Goal: Information Seeking & Learning: Learn about a topic

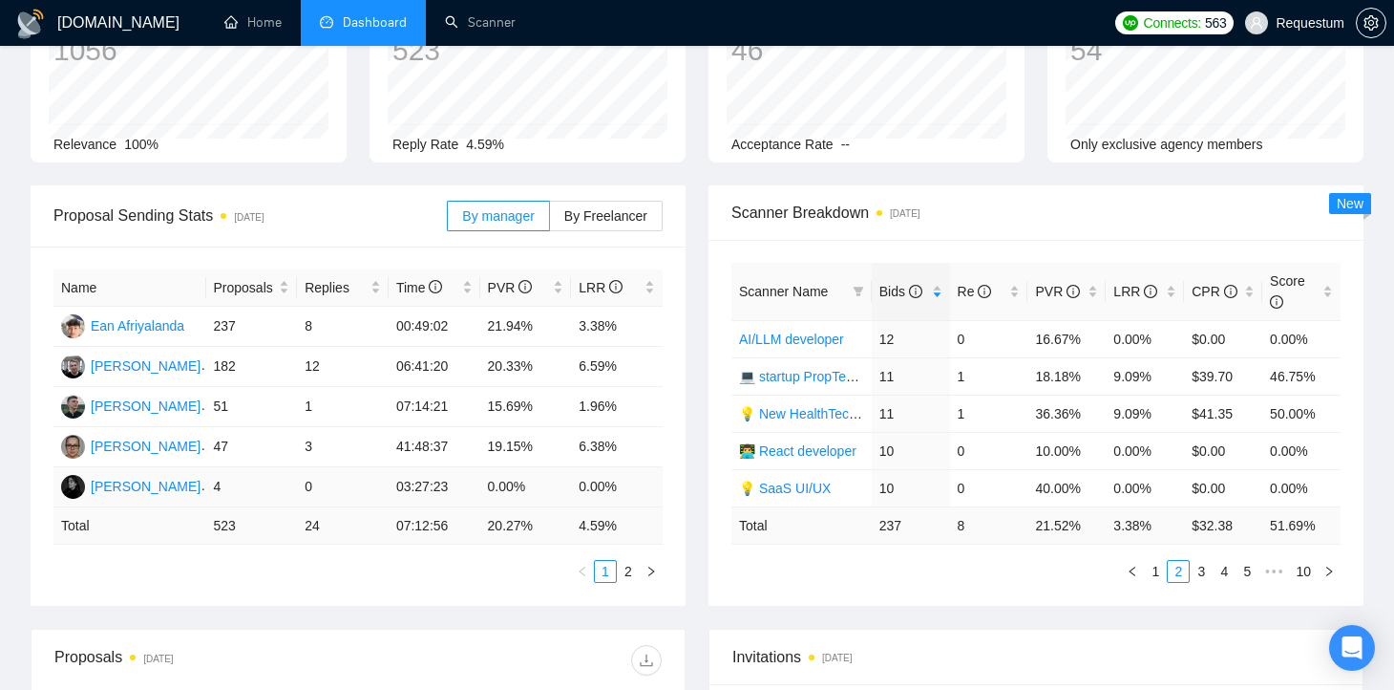
scroll to position [159, 0]
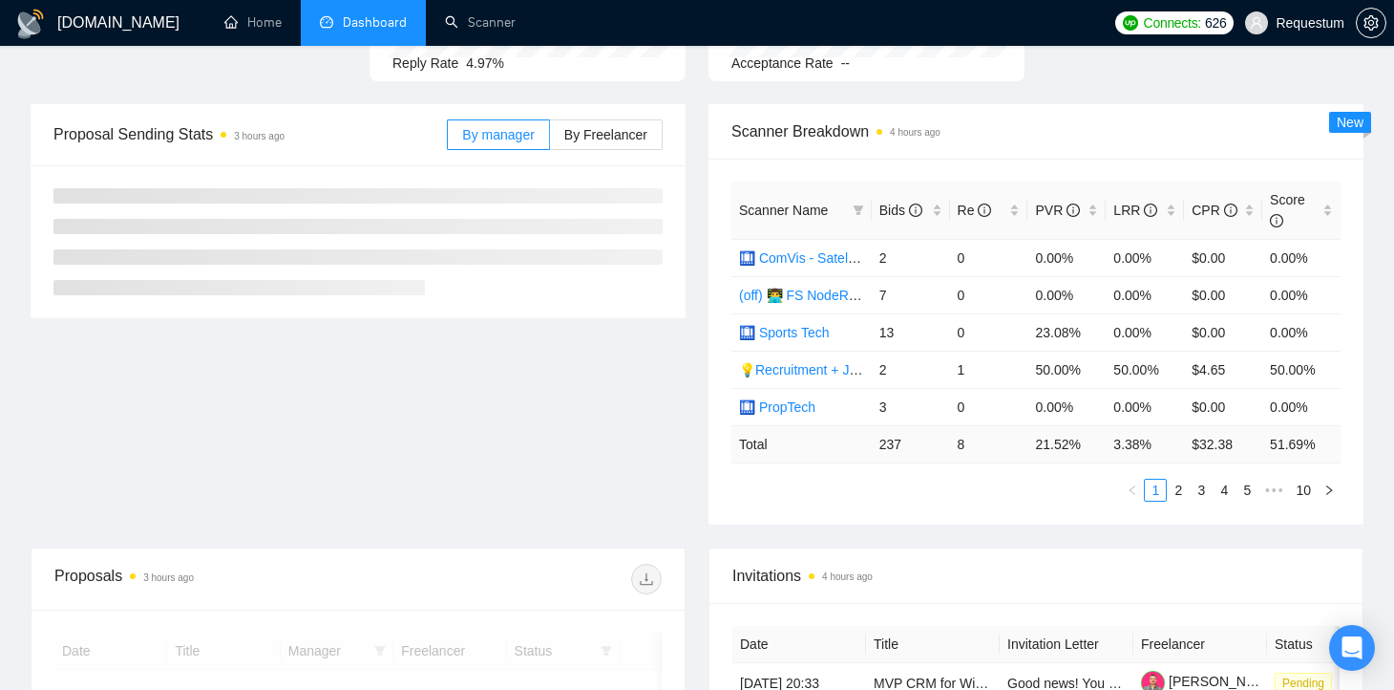
scroll to position [230, 0]
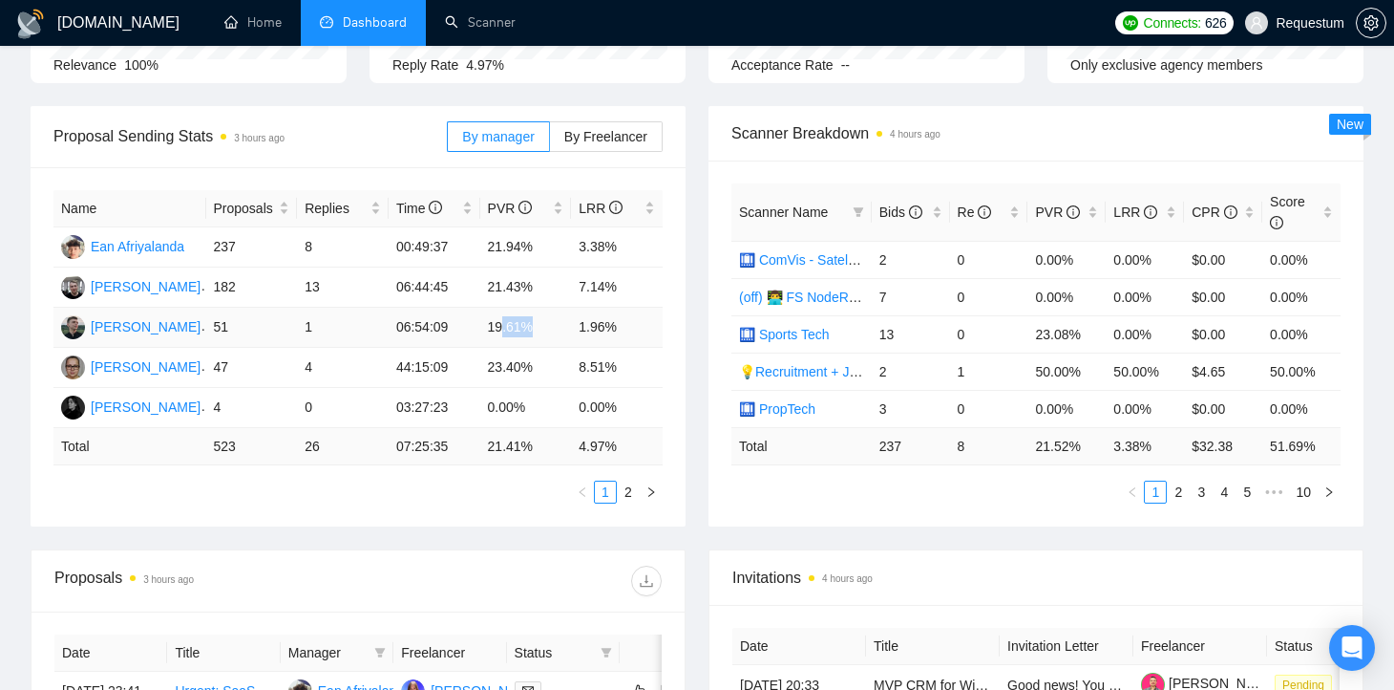
click at [506, 327] on td "19.61%" at bounding box center [526, 328] width 92 height 40
drag, startPoint x: 491, startPoint y: 326, endPoint x: 537, endPoint y: 324, distance: 45.9
click at [537, 324] on td "19.61%" at bounding box center [526, 328] width 92 height 40
drag, startPoint x: 532, startPoint y: 288, endPoint x: 491, endPoint y: 286, distance: 41.2
click at [491, 287] on td "21.43%" at bounding box center [526, 287] width 92 height 40
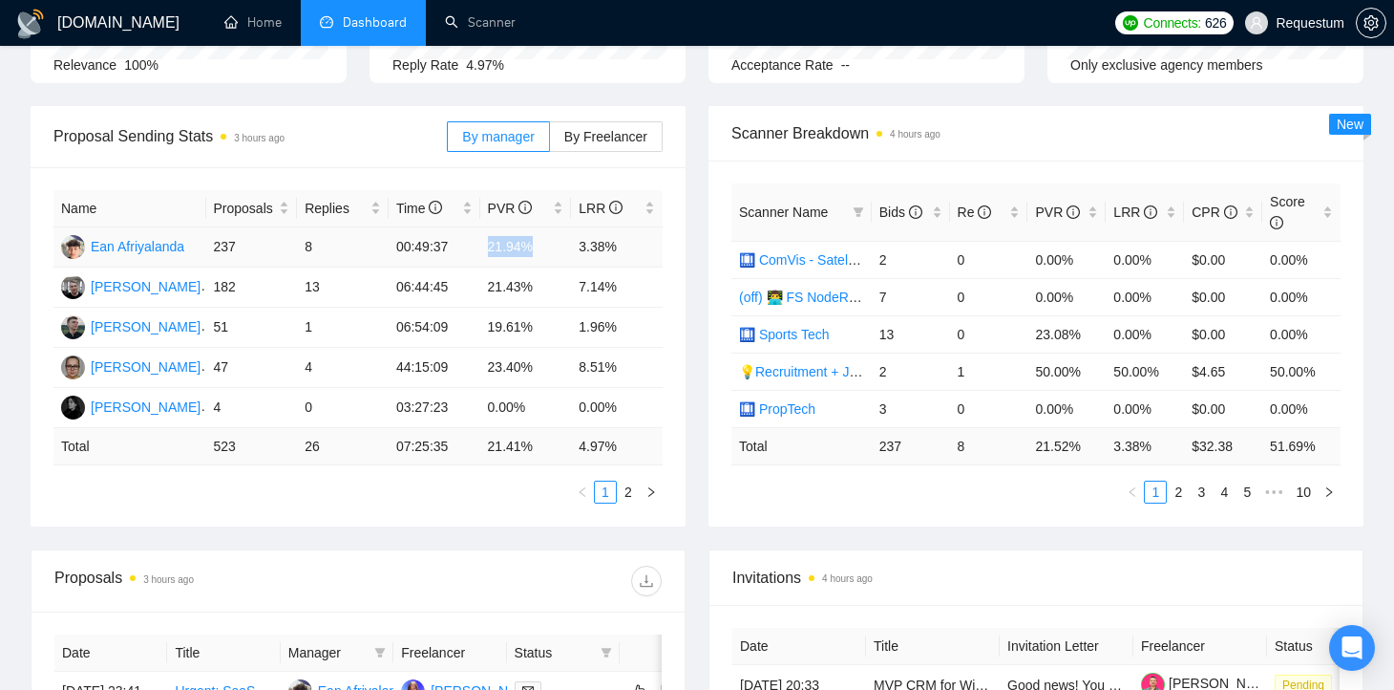
drag, startPoint x: 541, startPoint y: 246, endPoint x: 457, endPoint y: 245, distance: 84.1
click at [457, 246] on tr "Ean Afriyalanda 237 8 00:49:37 21.94% 3.38%" at bounding box center [357, 247] width 609 height 40
click at [516, 287] on td "21.43%" at bounding box center [526, 287] width 92 height 40
click at [504, 245] on td "21.94%" at bounding box center [526, 247] width 92 height 40
drag, startPoint x: 508, startPoint y: 249, endPoint x: 479, endPoint y: 249, distance: 29.6
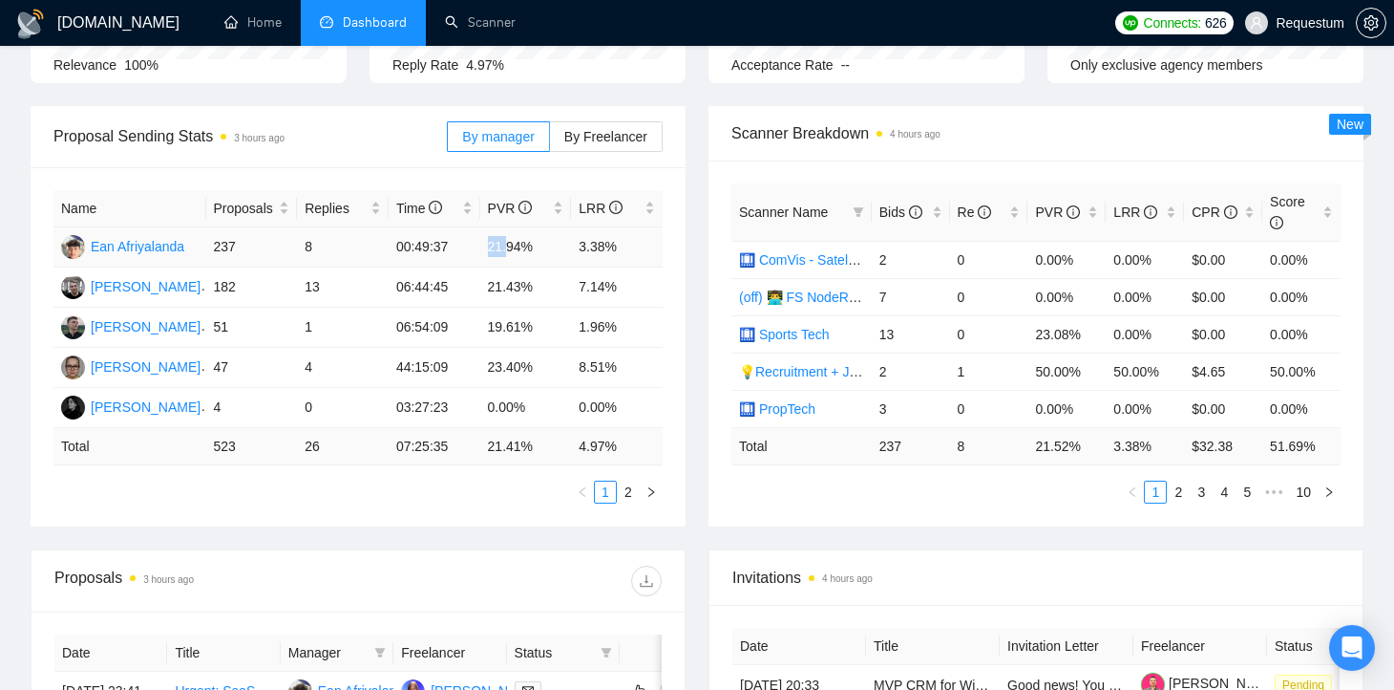
click at [480, 249] on td "21.94%" at bounding box center [526, 247] width 92 height 40
drag, startPoint x: 536, startPoint y: 283, endPoint x: 500, endPoint y: 283, distance: 35.3
click at [500, 284] on td "21.43%" at bounding box center [526, 287] width 92 height 40
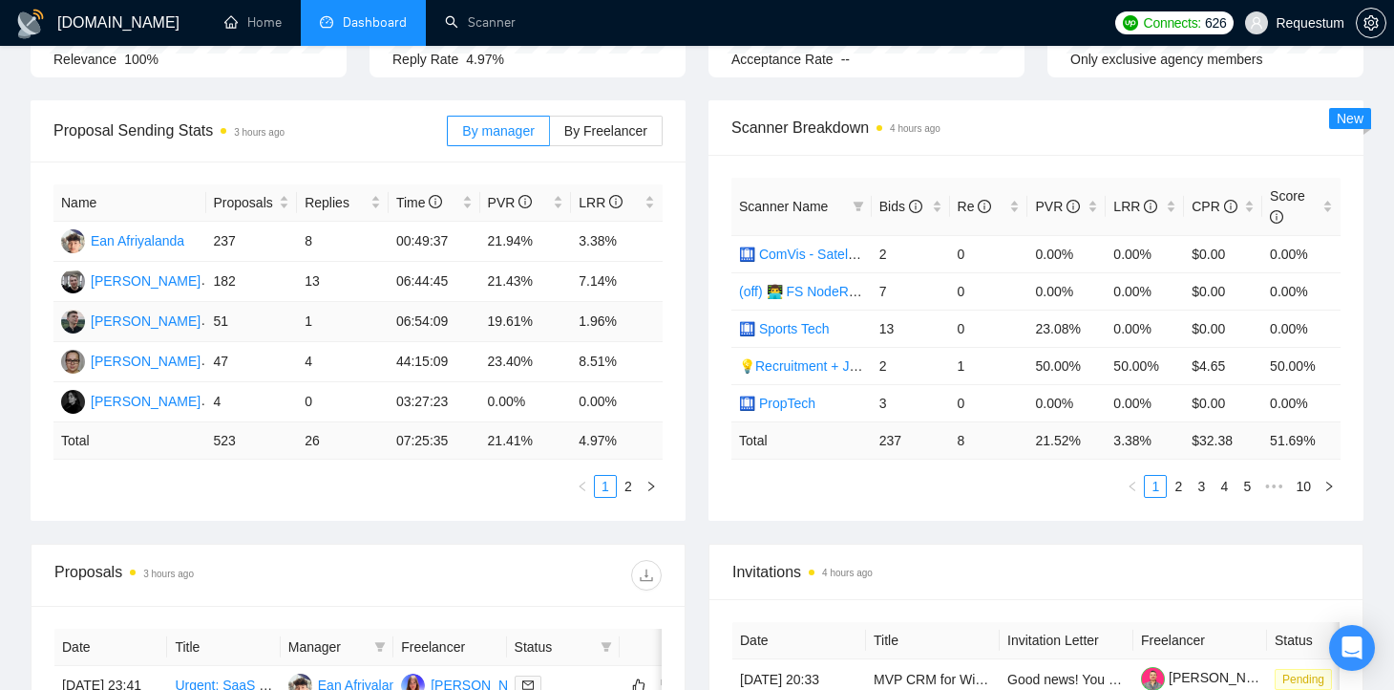
click at [595, 320] on td "1.96%" at bounding box center [617, 322] width 92 height 40
click at [940, 205] on div "Bids" at bounding box center [911, 206] width 63 height 21
click at [937, 207] on div "Bids" at bounding box center [911, 206] width 63 height 21
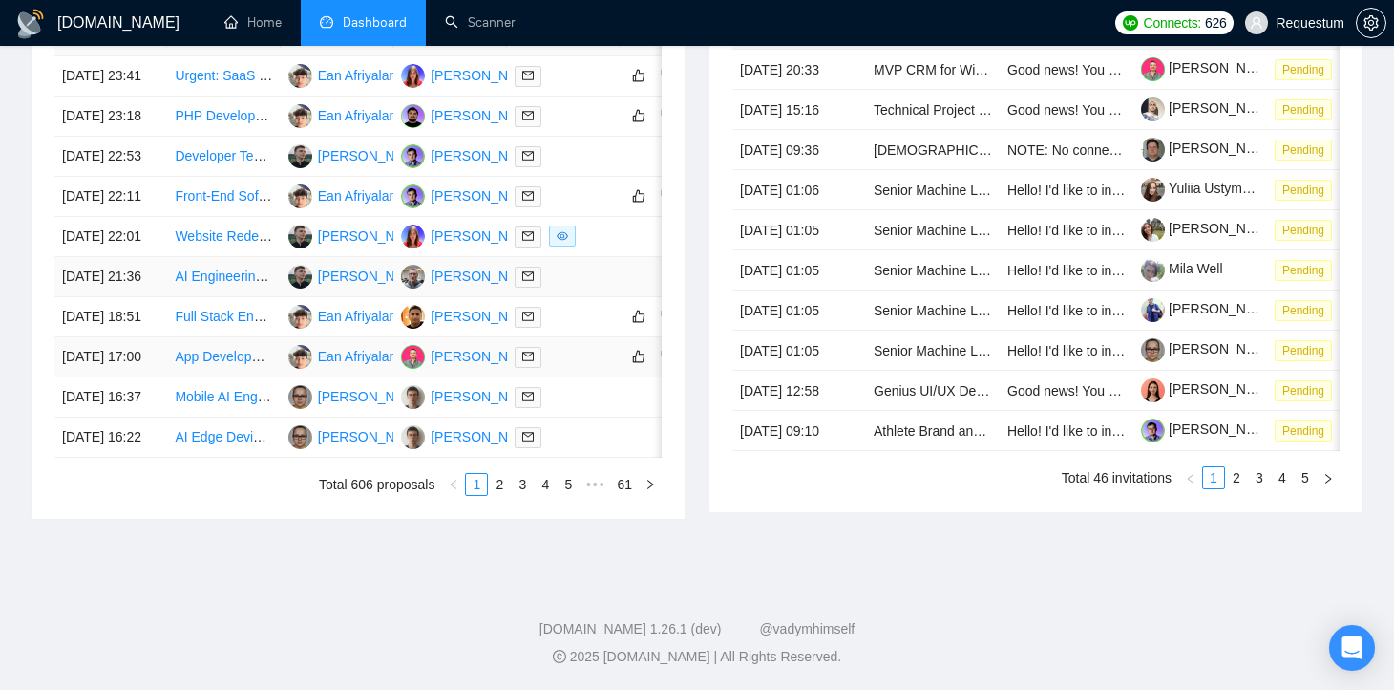
scroll to position [956, 0]
click at [500, 495] on link "2" at bounding box center [499, 484] width 21 height 21
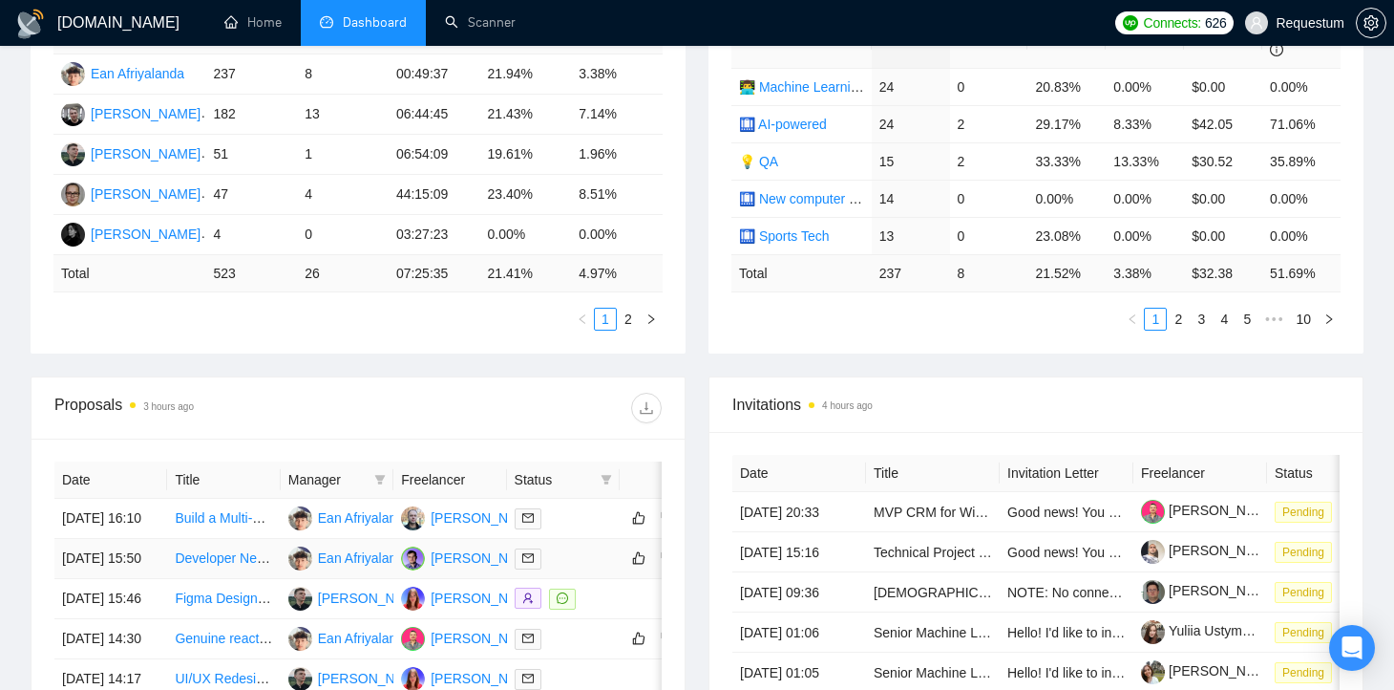
scroll to position [406, 0]
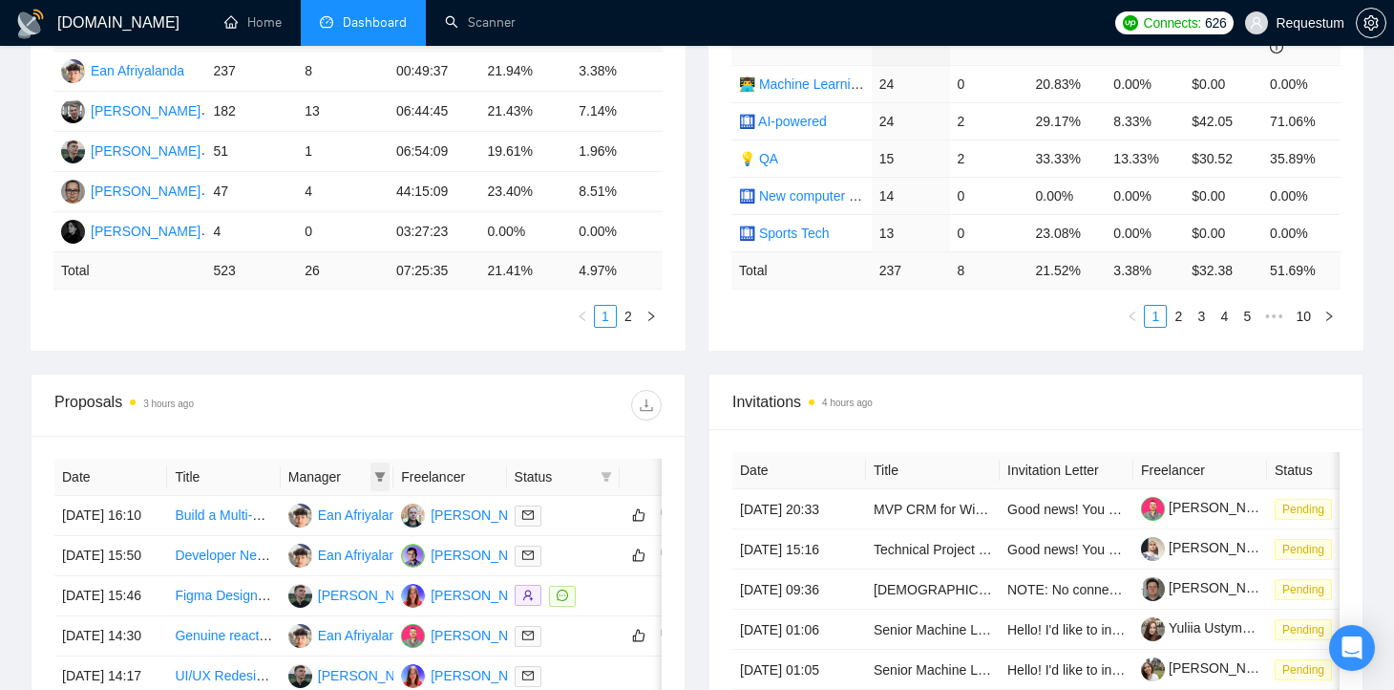
click at [382, 471] on icon "filter" at bounding box center [379, 476] width 11 height 11
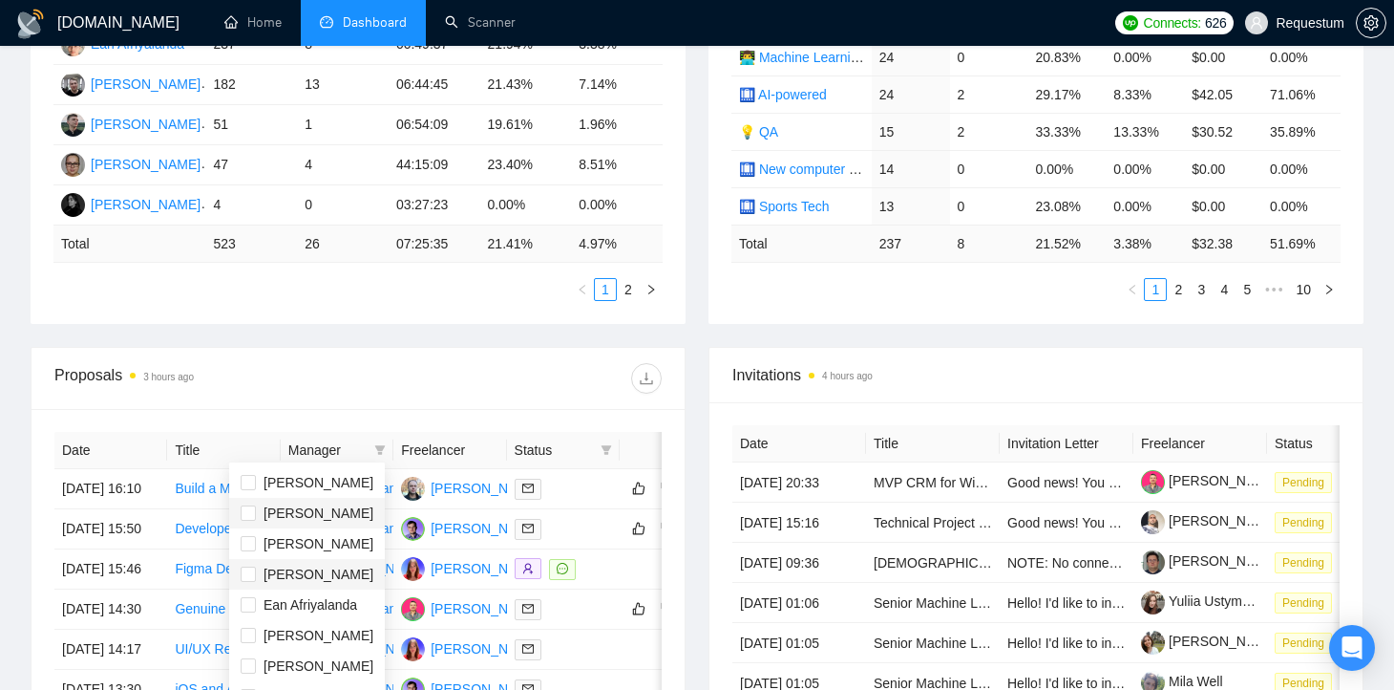
scroll to position [436, 0]
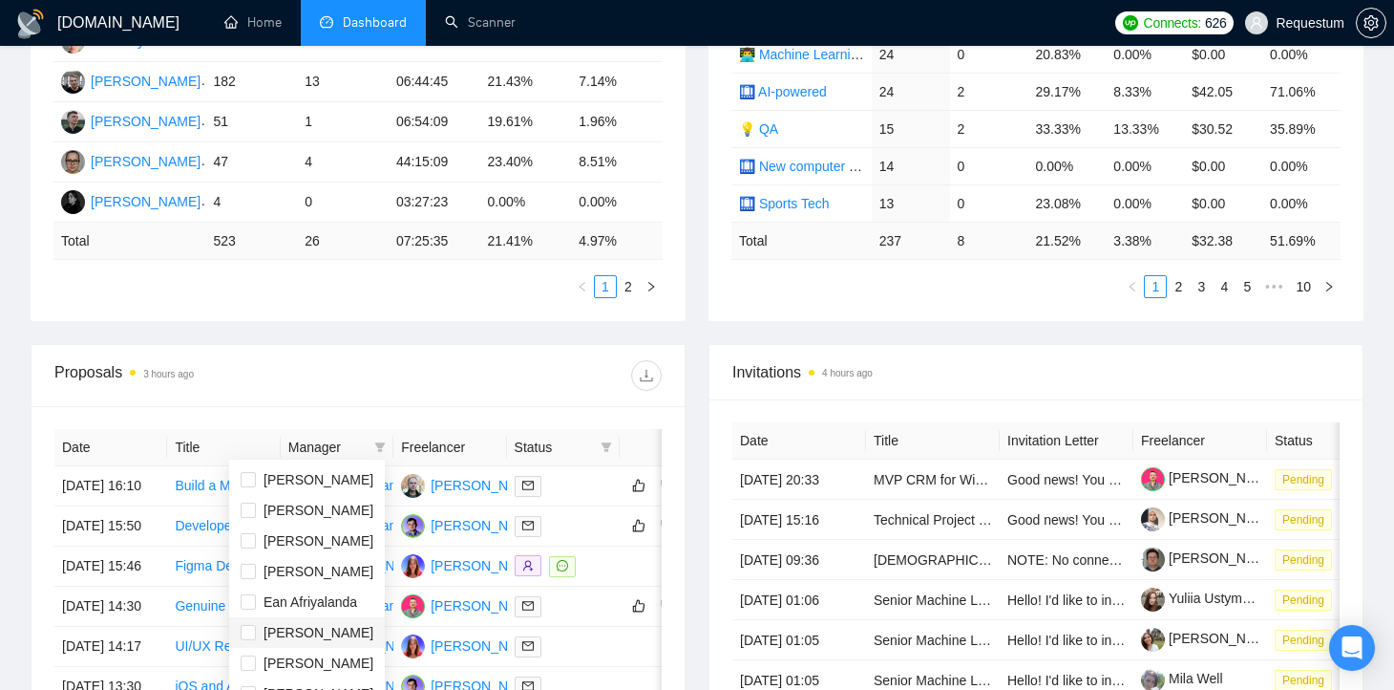
click at [266, 628] on span "[PERSON_NAME]" at bounding box center [319, 632] width 110 height 15
checkbox input "true"
click at [316, 314] on div "Name Proposals Replies Time PVR LRR Ean Afriyalanda 237 8 00:49:37 21.94% 3.38%…" at bounding box center [358, 141] width 655 height 359
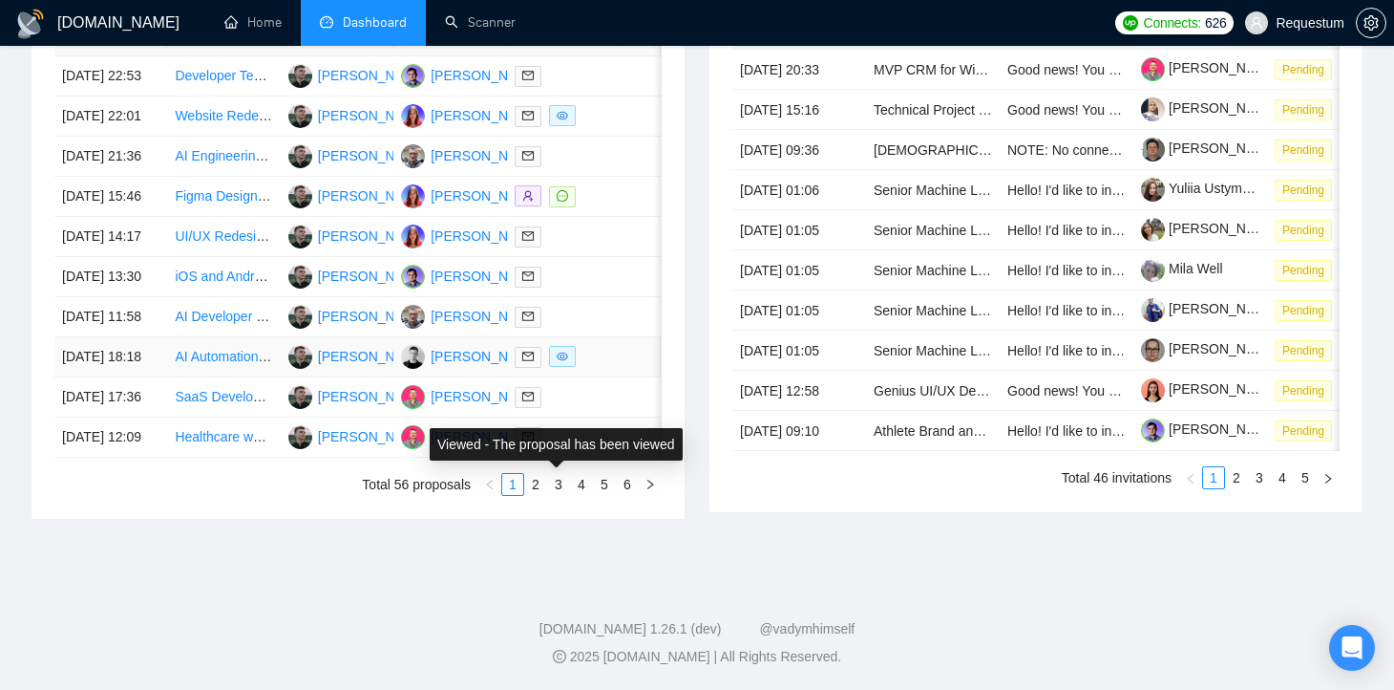
scroll to position [930, 0]
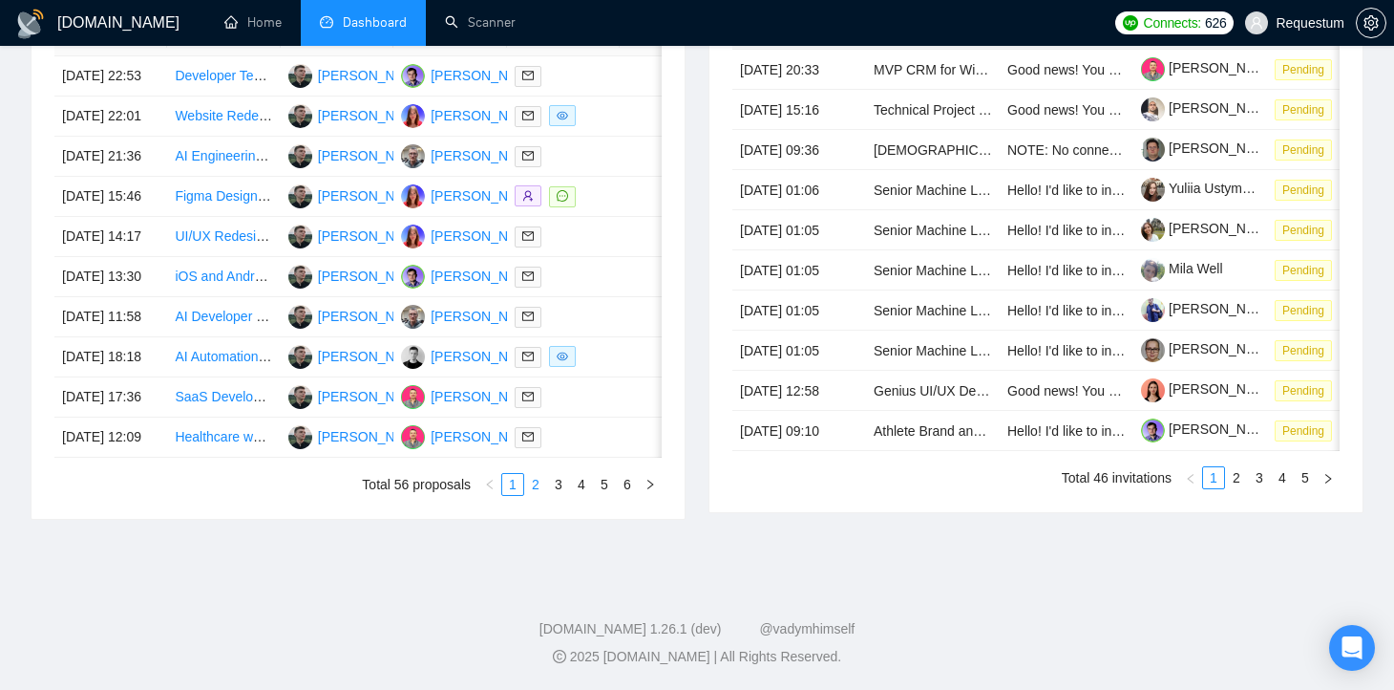
click at [543, 495] on link "2" at bounding box center [535, 484] width 21 height 21
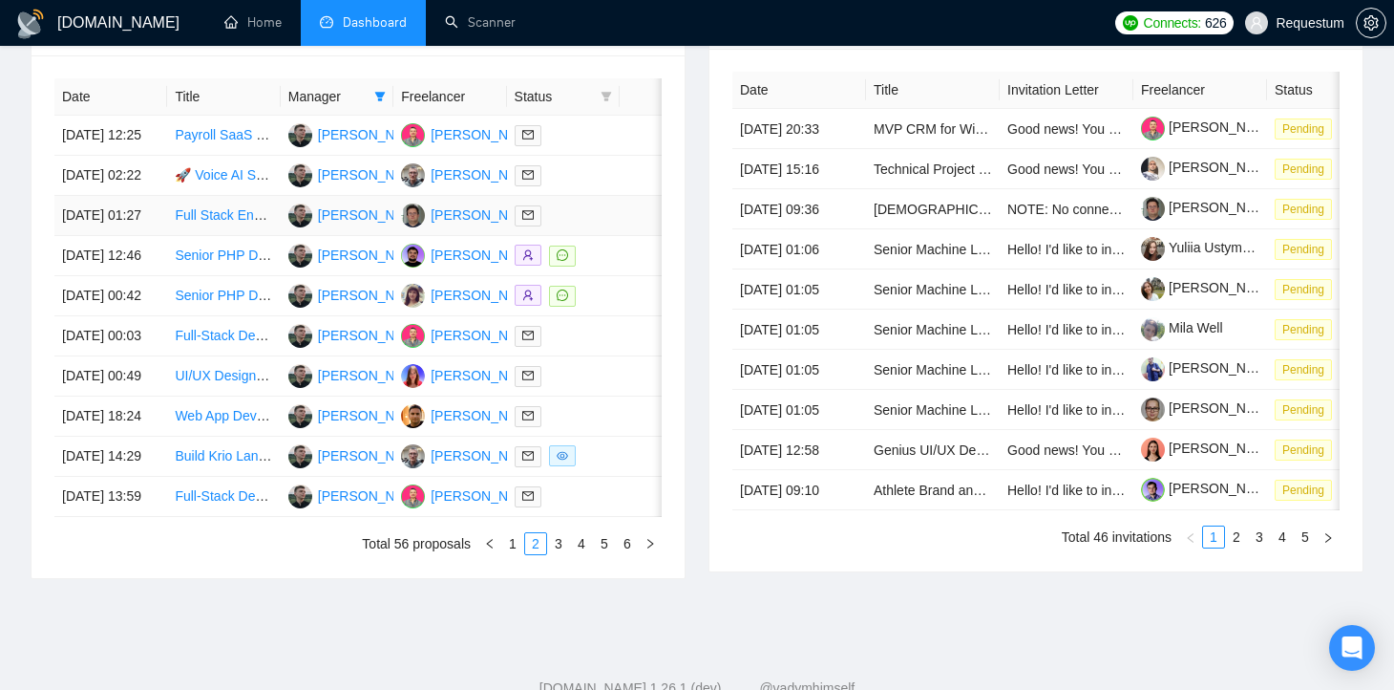
scroll to position [898, 0]
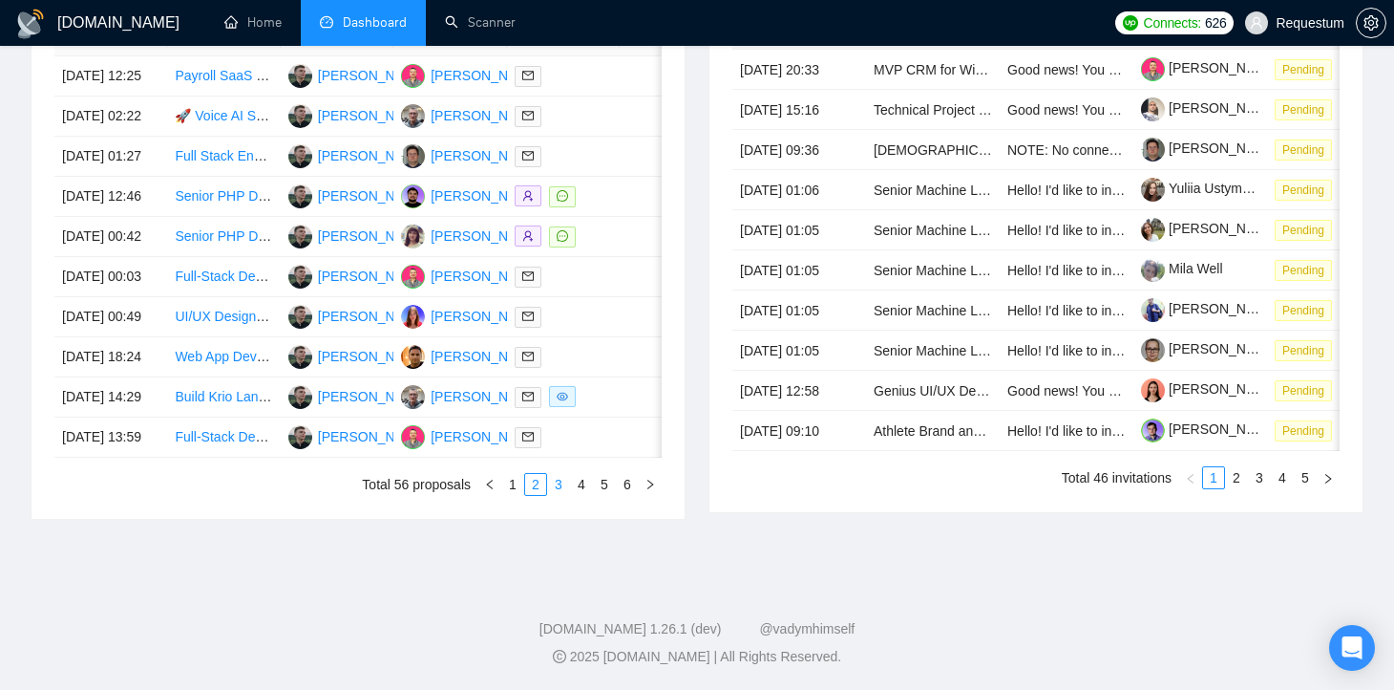
click at [552, 495] on link "3" at bounding box center [558, 484] width 21 height 21
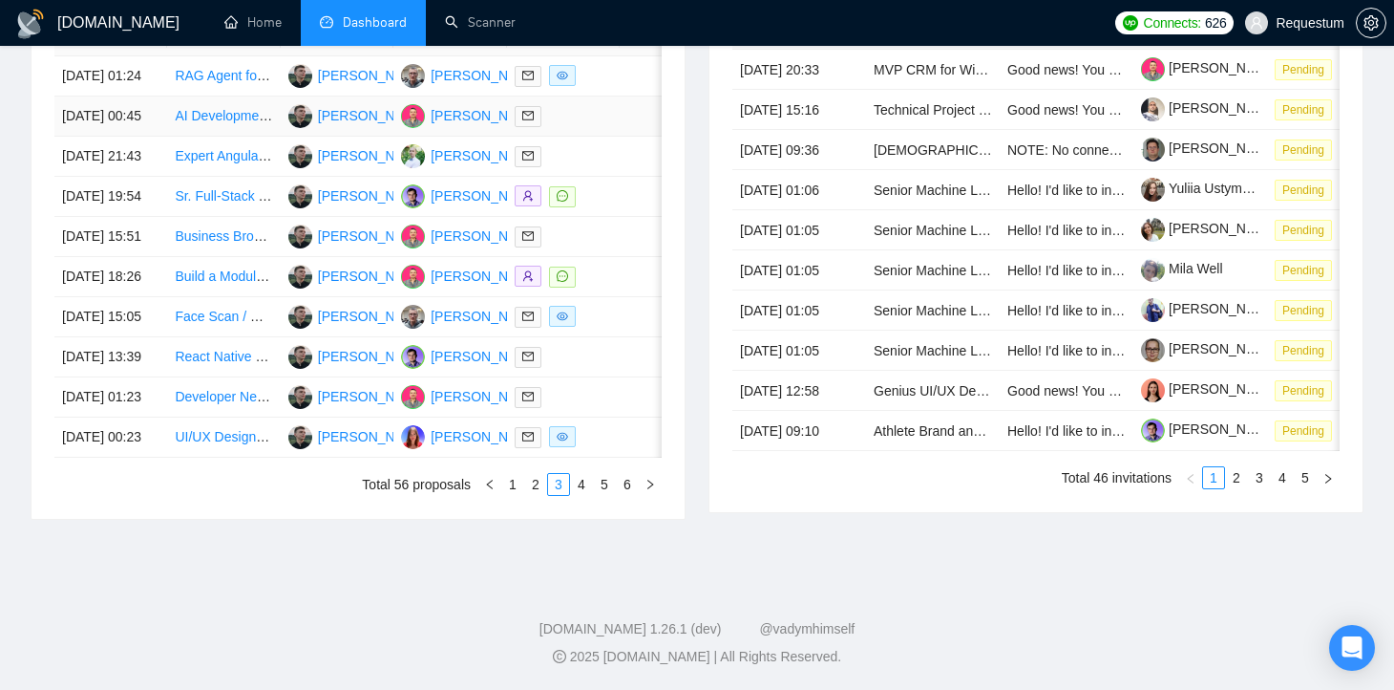
scroll to position [1015, 0]
click at [584, 487] on link "4" at bounding box center [581, 484] width 21 height 21
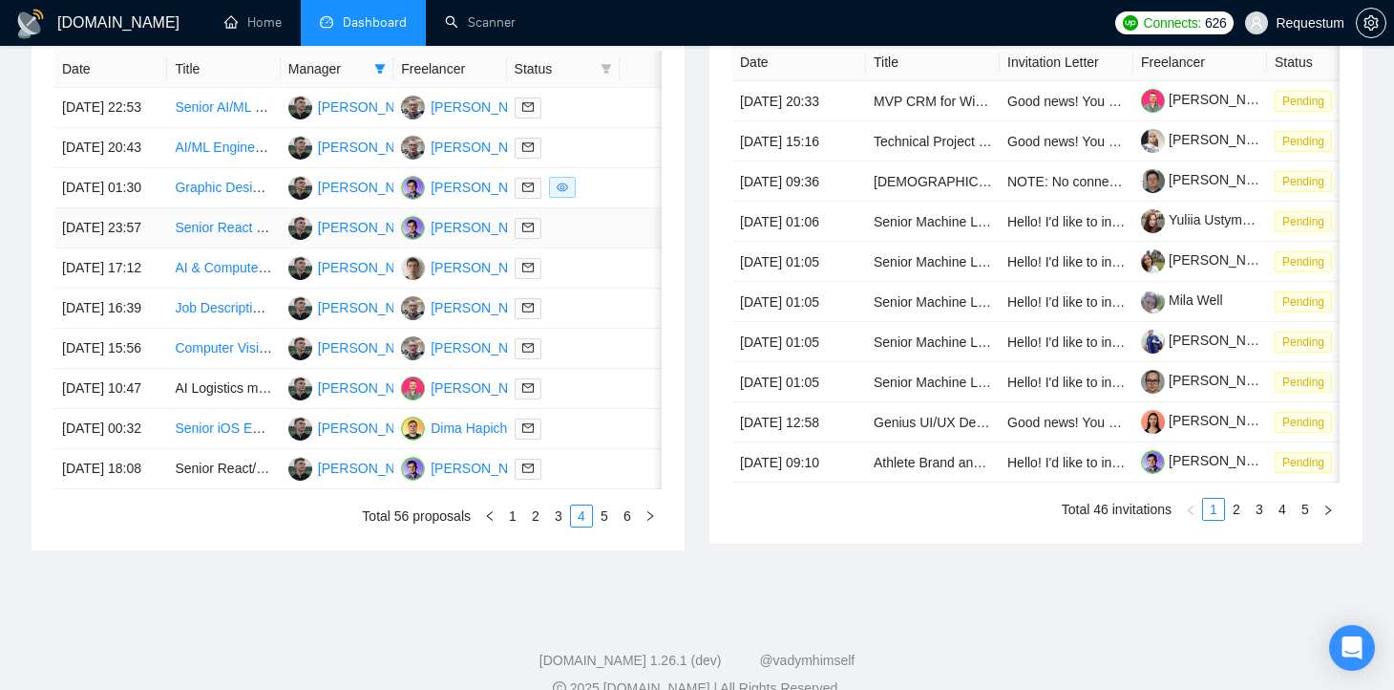
scroll to position [888, 0]
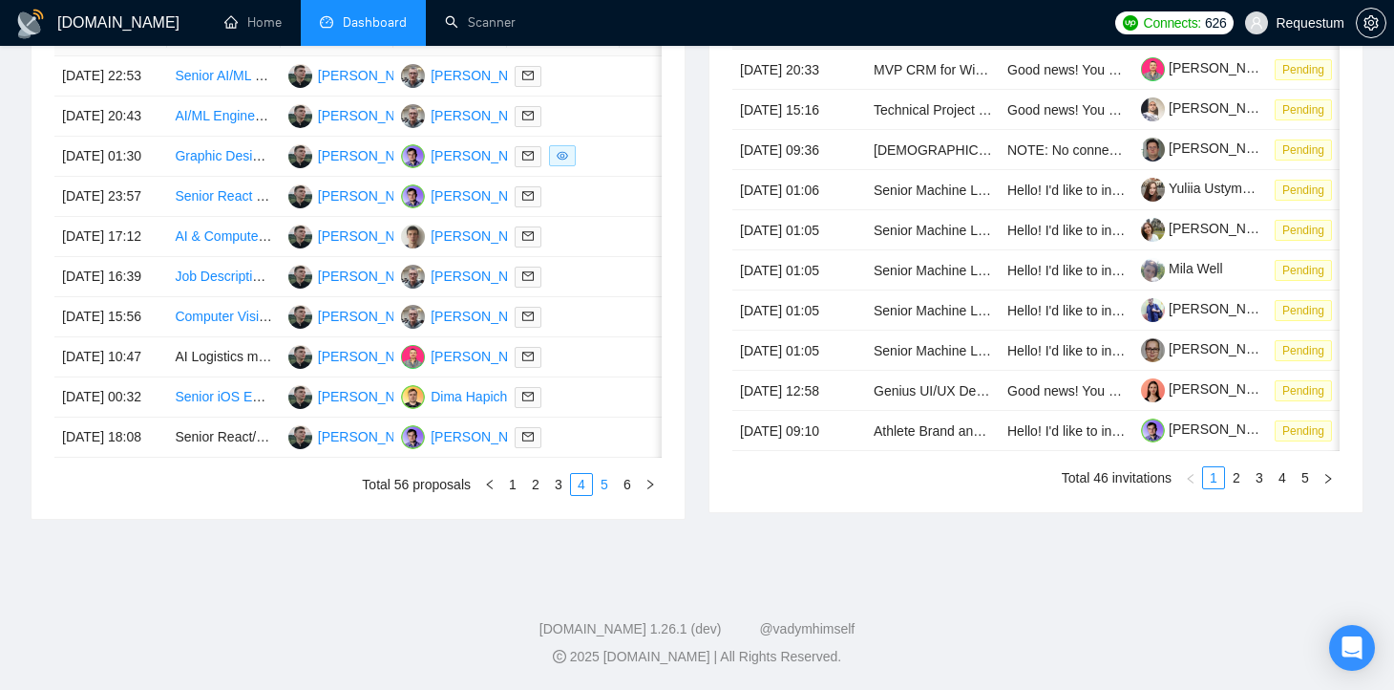
click at [602, 495] on link "5" at bounding box center [604, 484] width 21 height 21
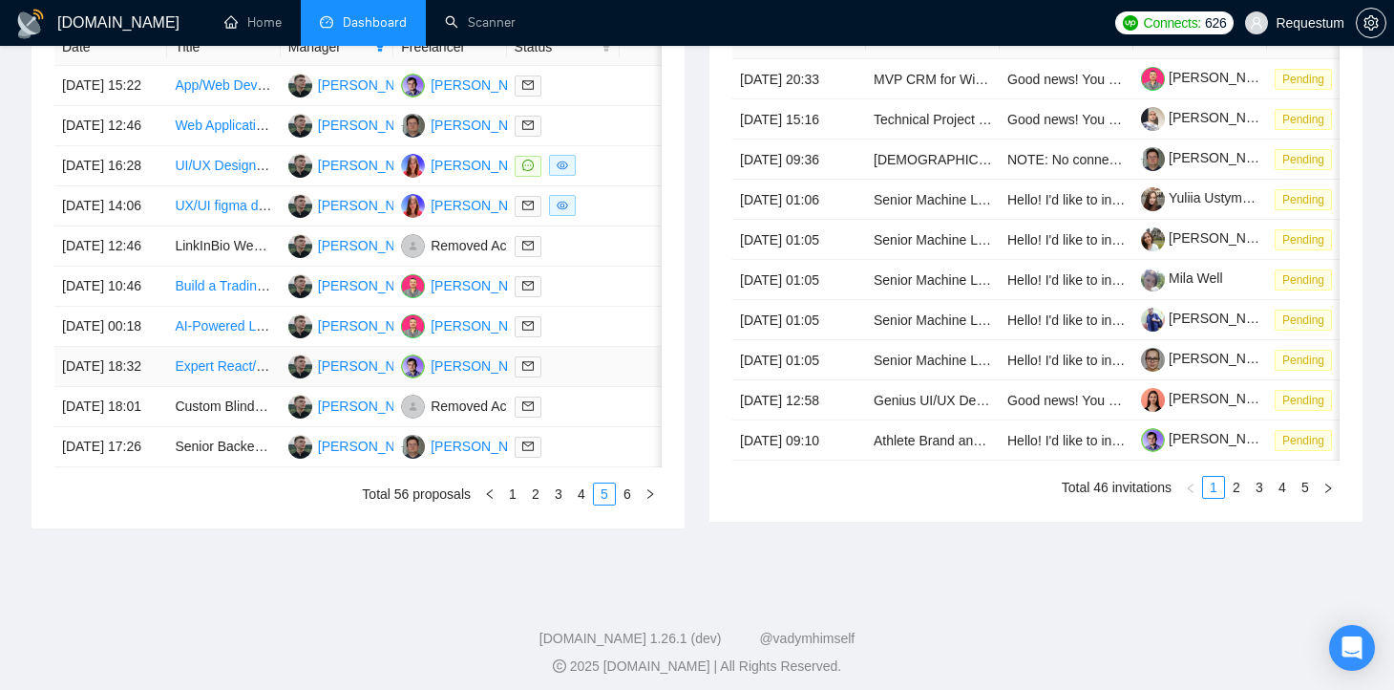
scroll to position [887, 0]
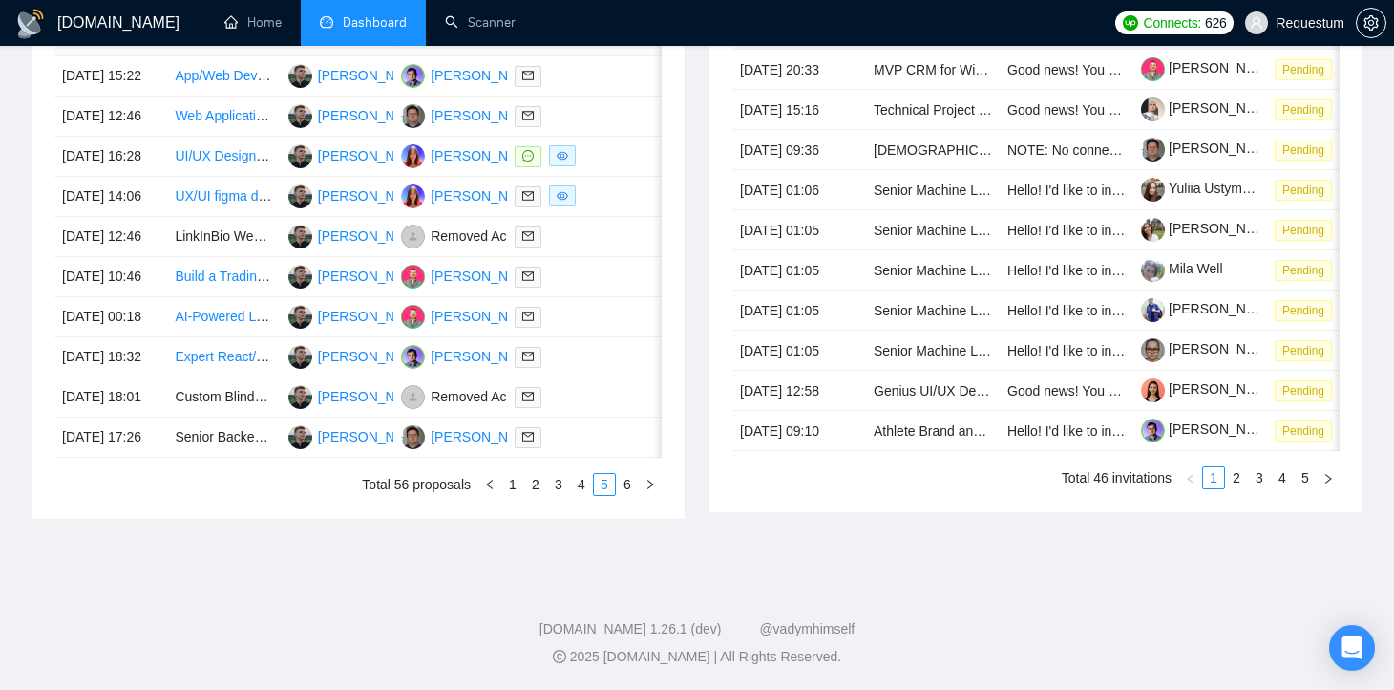
click at [578, 519] on div "Date Title Manager Freelancer Status [DATE] 15:22 App/Web Developer Needed for …" at bounding box center [358, 257] width 653 height 522
click at [578, 495] on link "4" at bounding box center [581, 484] width 21 height 21
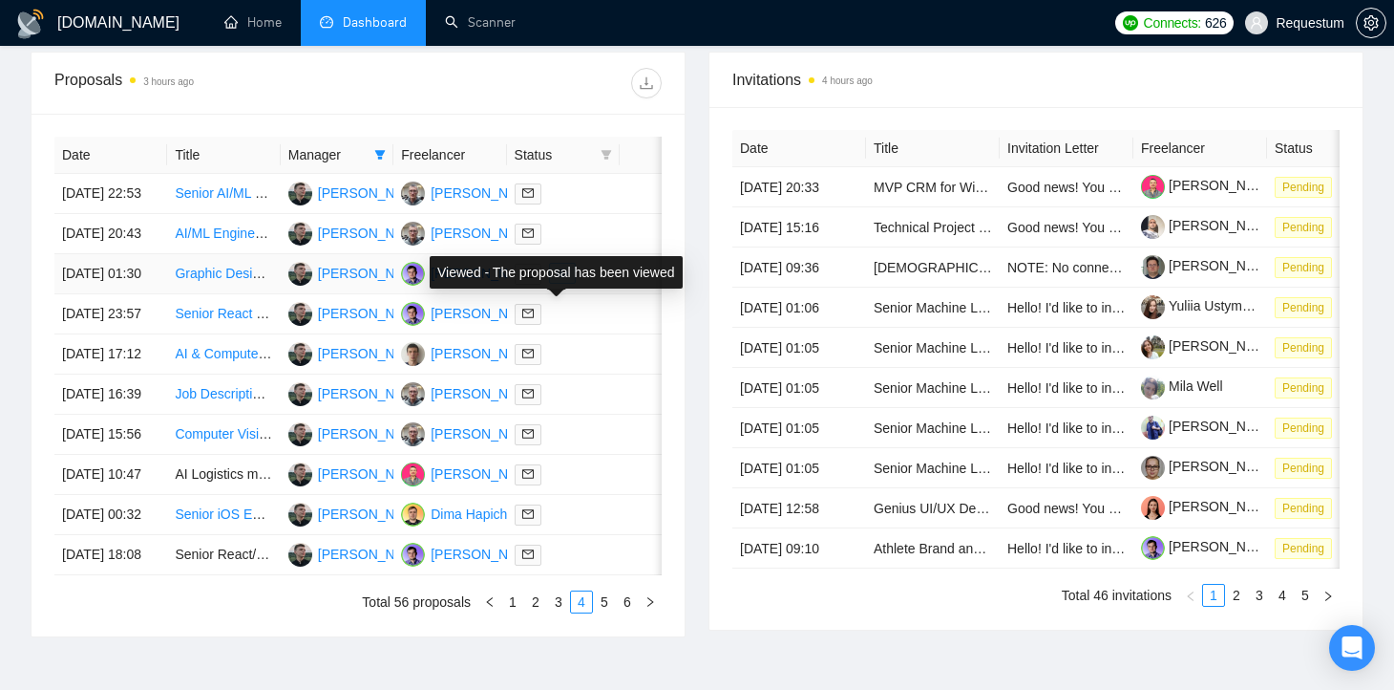
scroll to position [1015, 0]
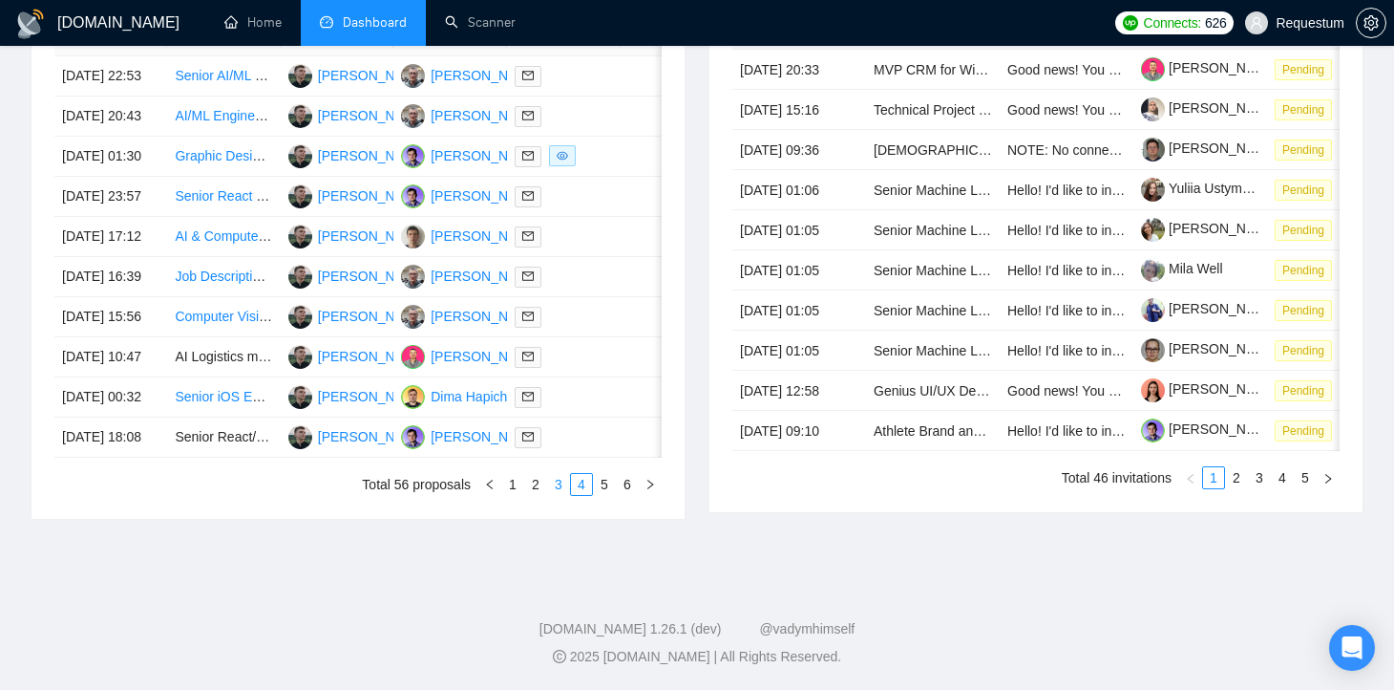
click at [558, 474] on link "3" at bounding box center [558, 484] width 21 height 21
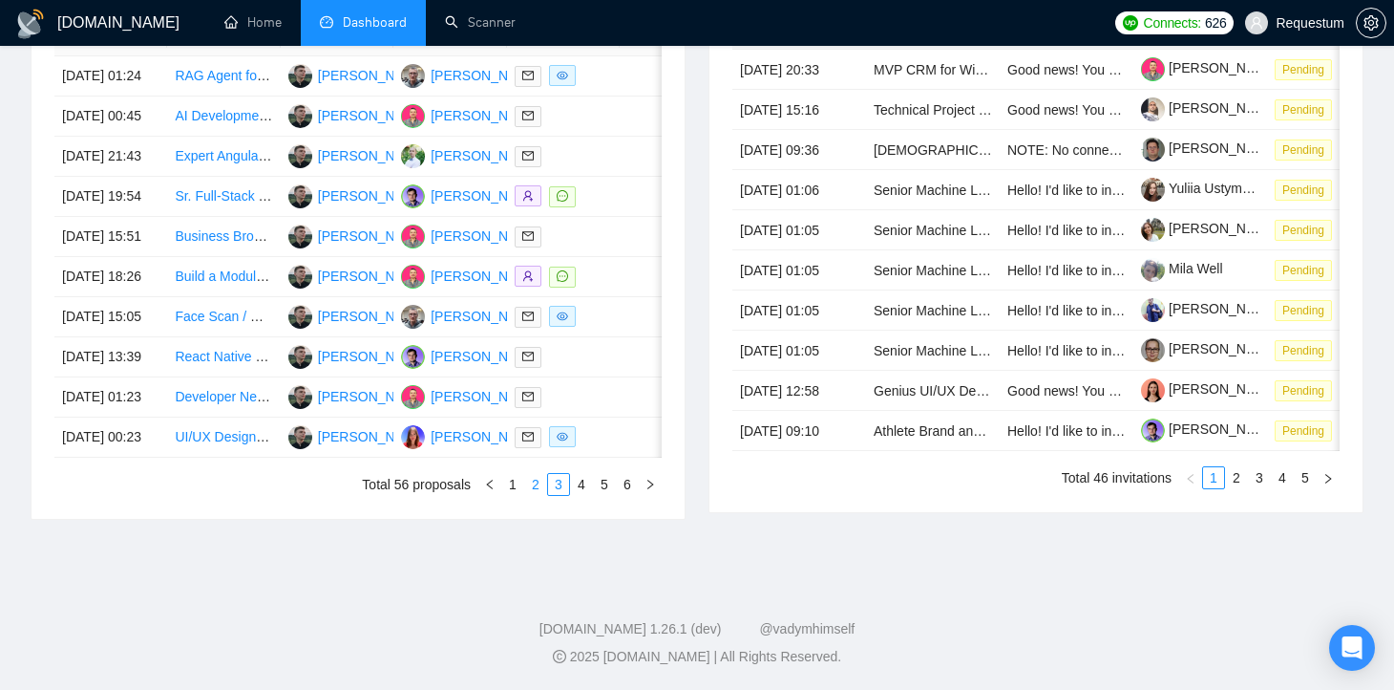
click at [538, 488] on link "2" at bounding box center [535, 484] width 21 height 21
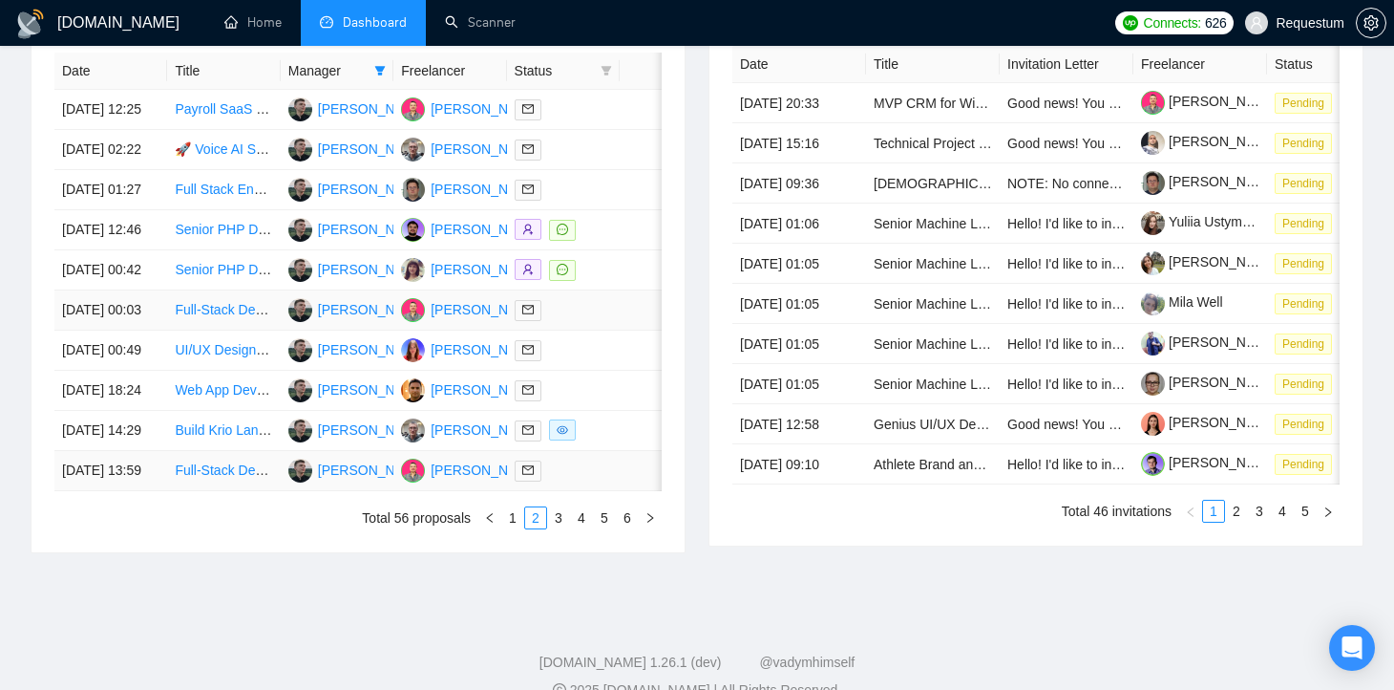
scroll to position [903, 0]
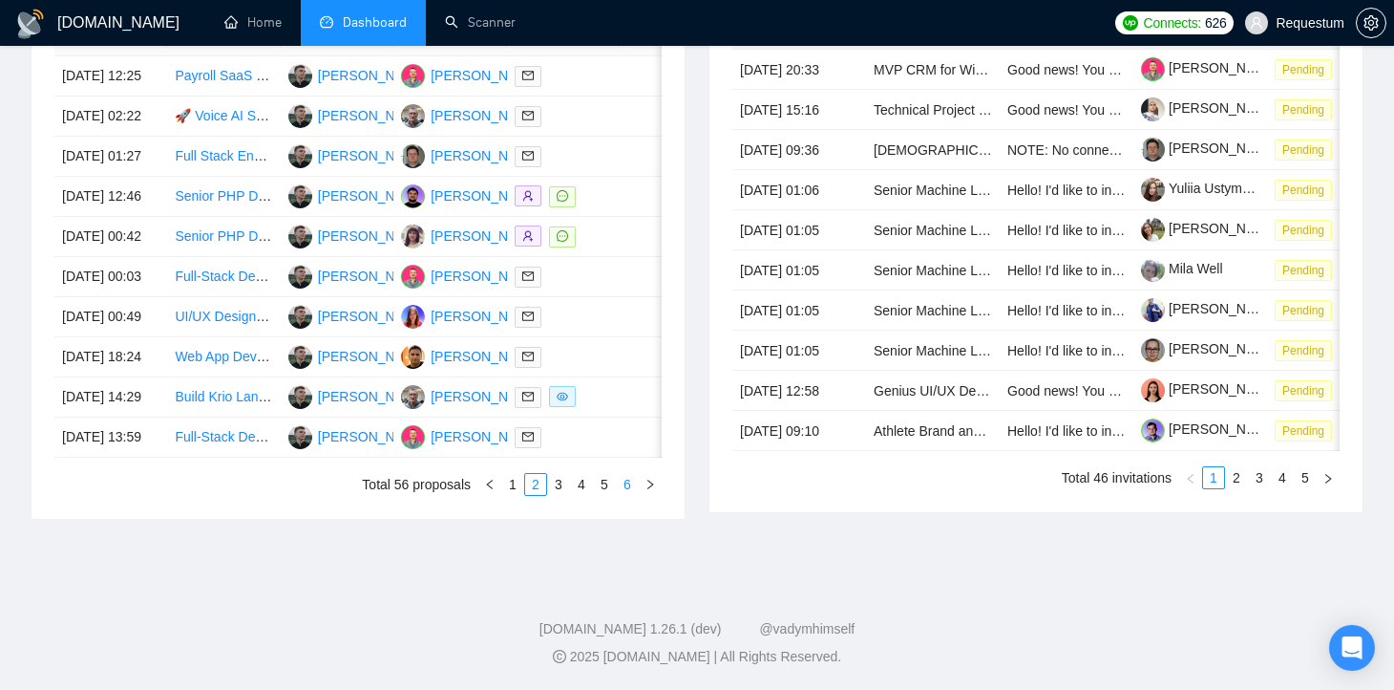
click at [627, 495] on link "6" at bounding box center [627, 484] width 21 height 21
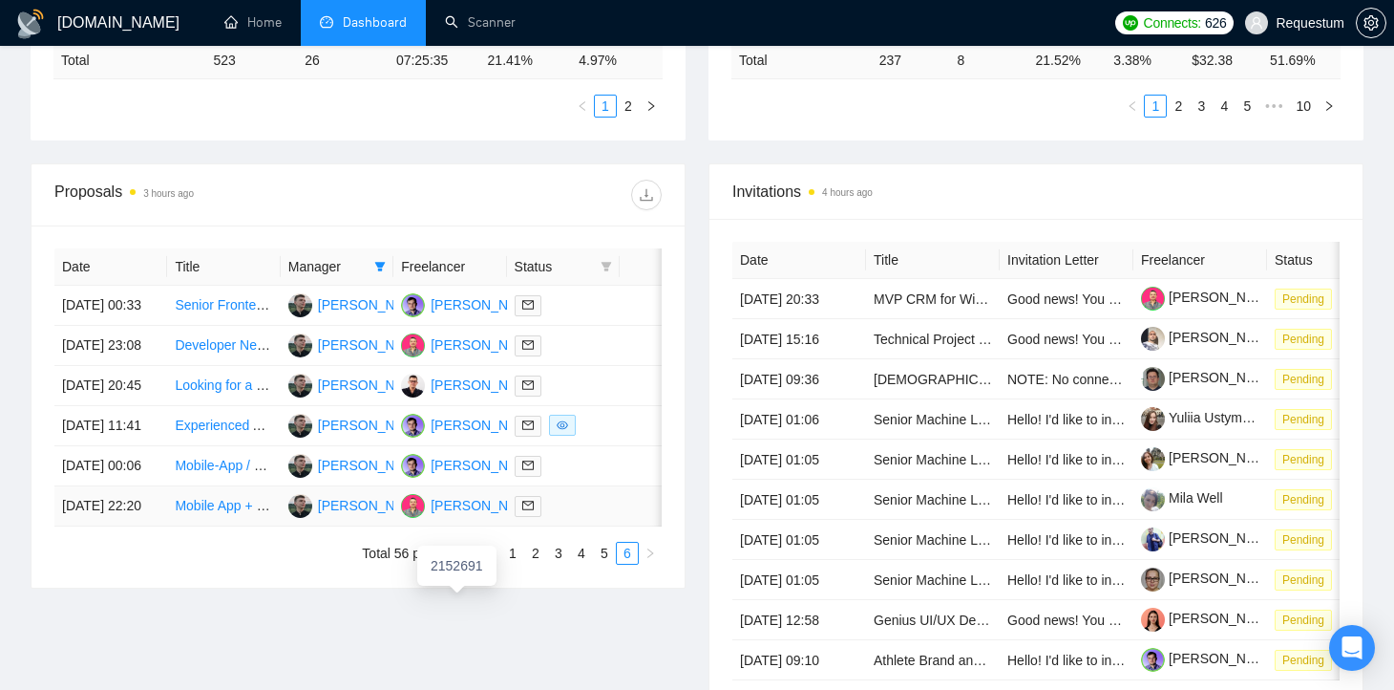
scroll to position [635, 0]
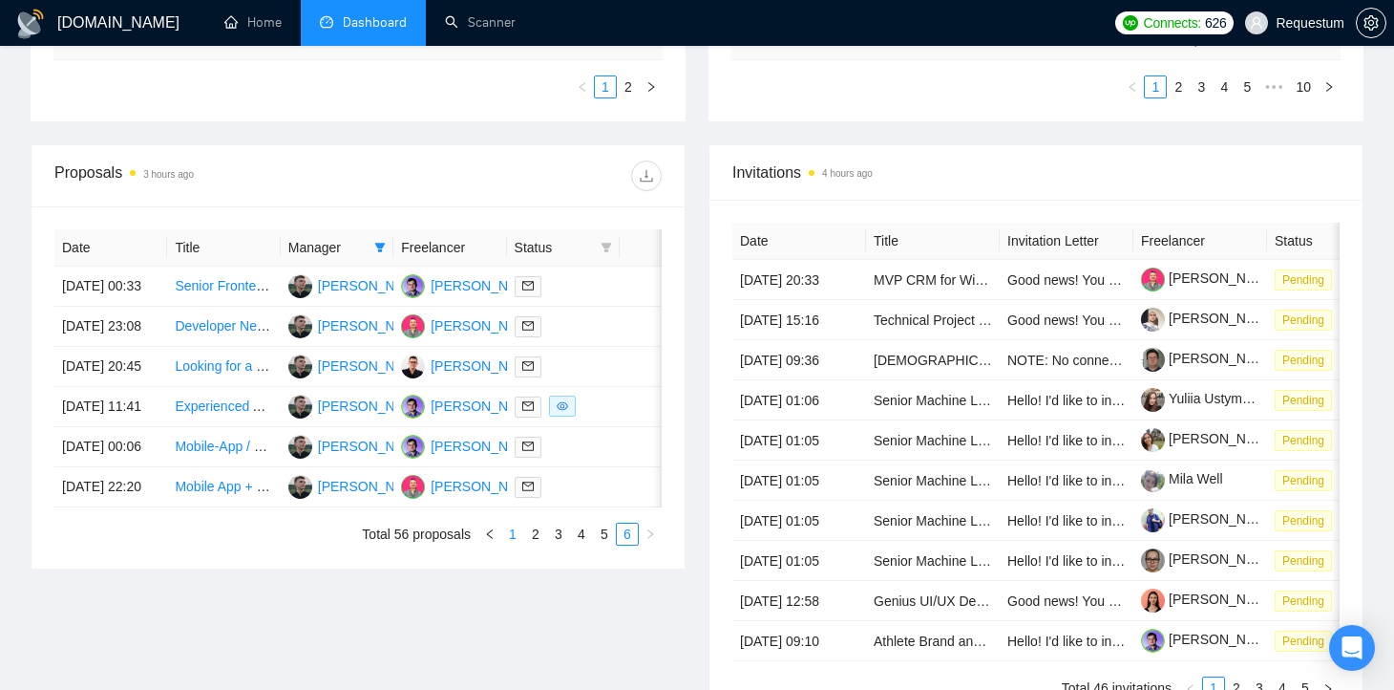
click at [513, 544] on link "1" at bounding box center [512, 533] width 21 height 21
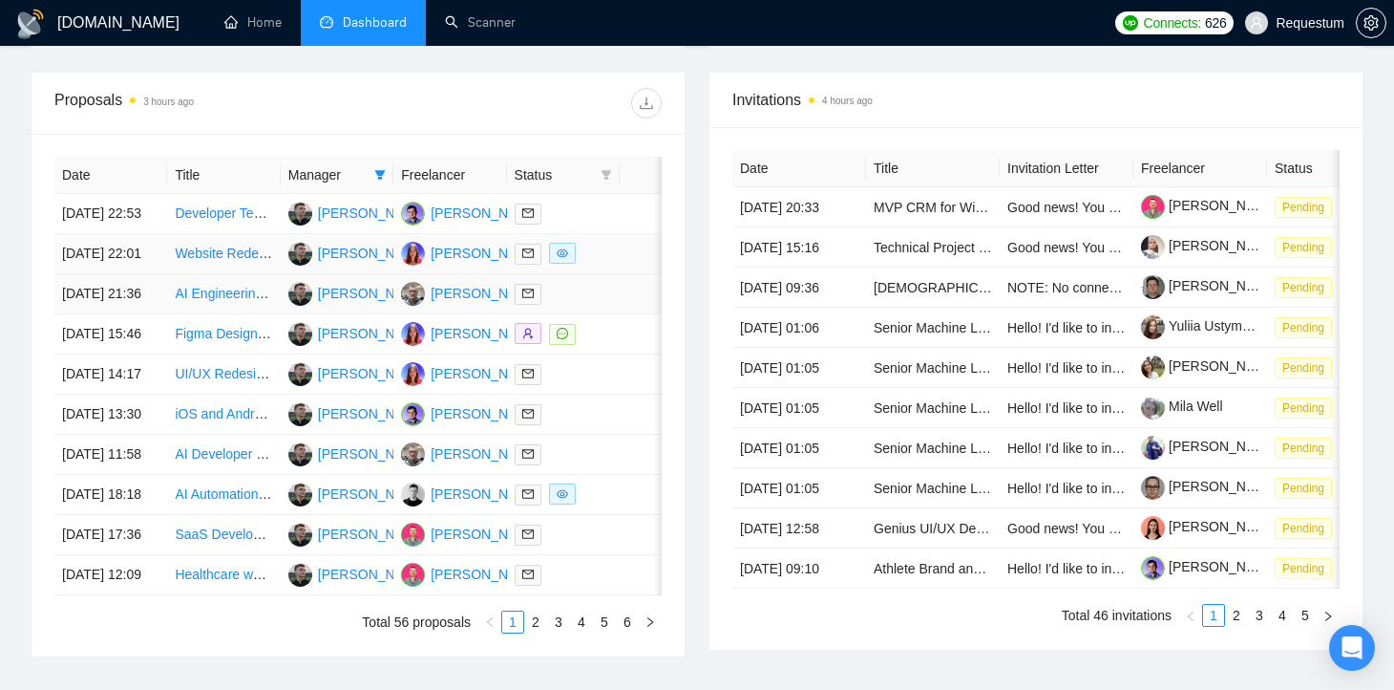
scroll to position [996, 0]
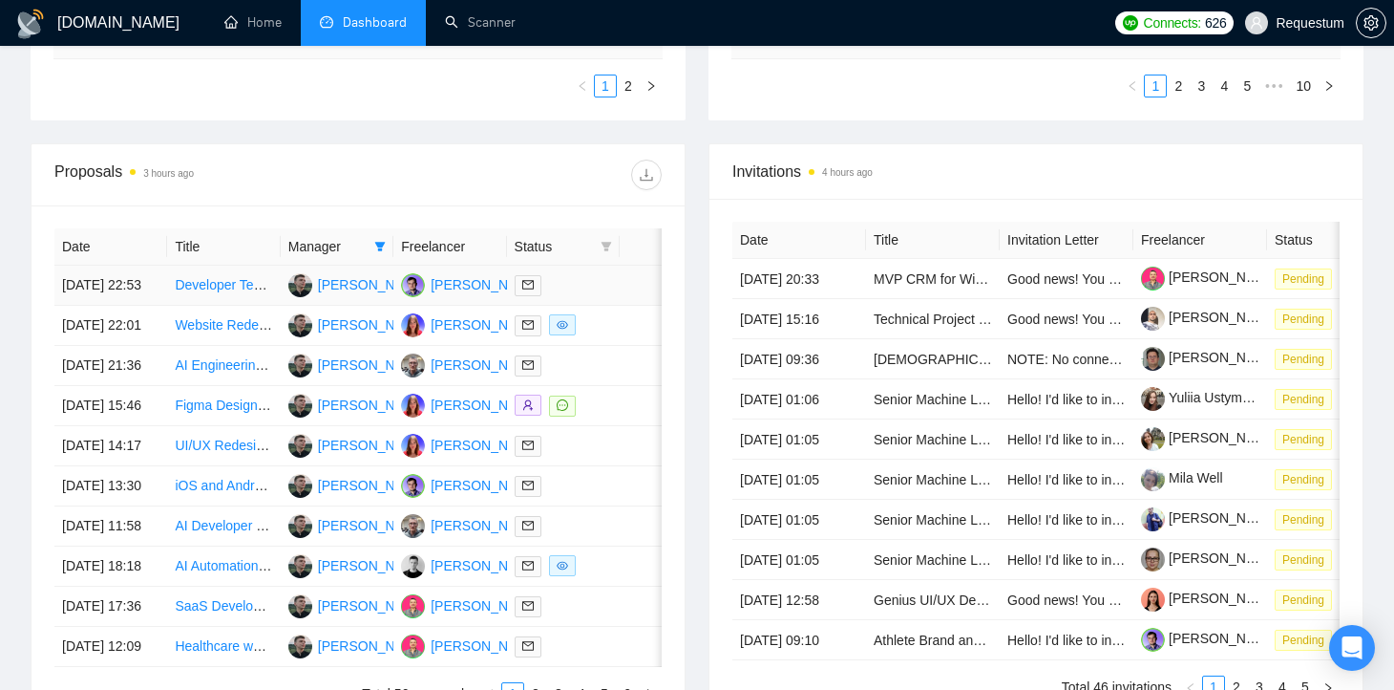
scroll to position [635, 0]
click at [249, 27] on link "Home" at bounding box center [252, 22] width 57 height 16
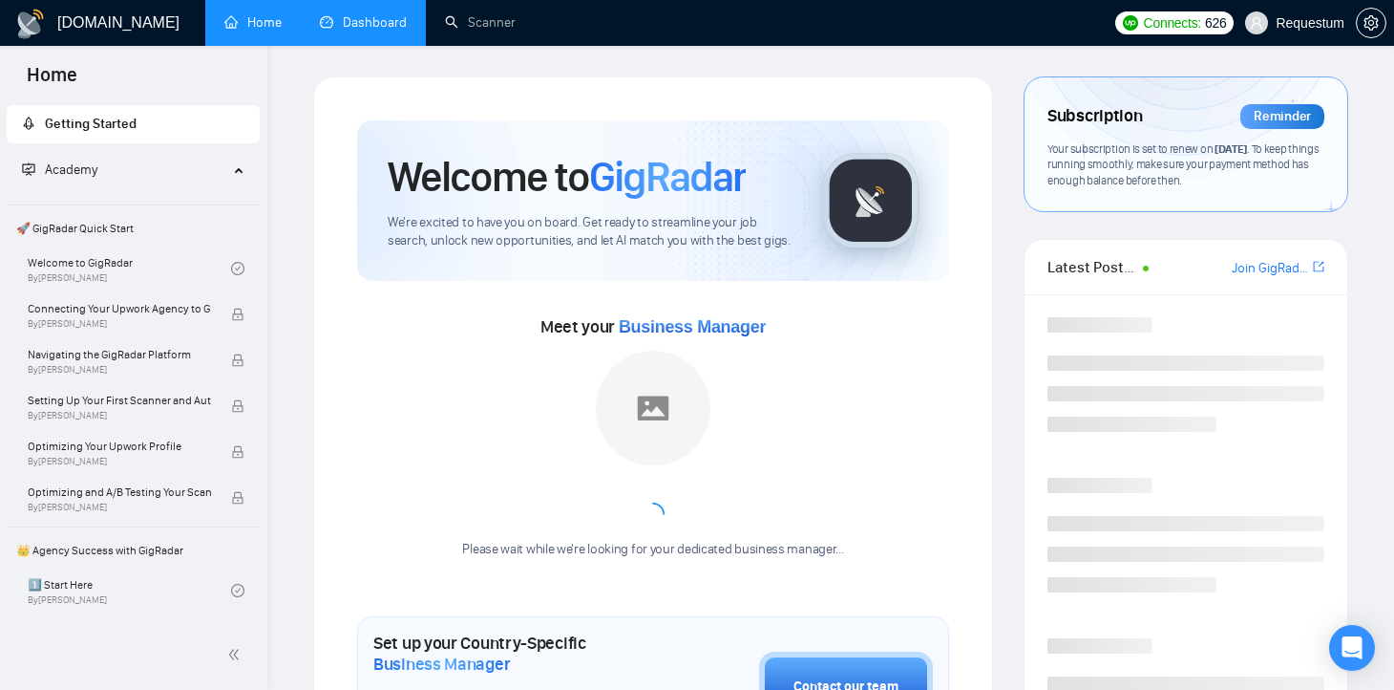
click at [339, 16] on link "Dashboard" at bounding box center [363, 22] width 87 height 16
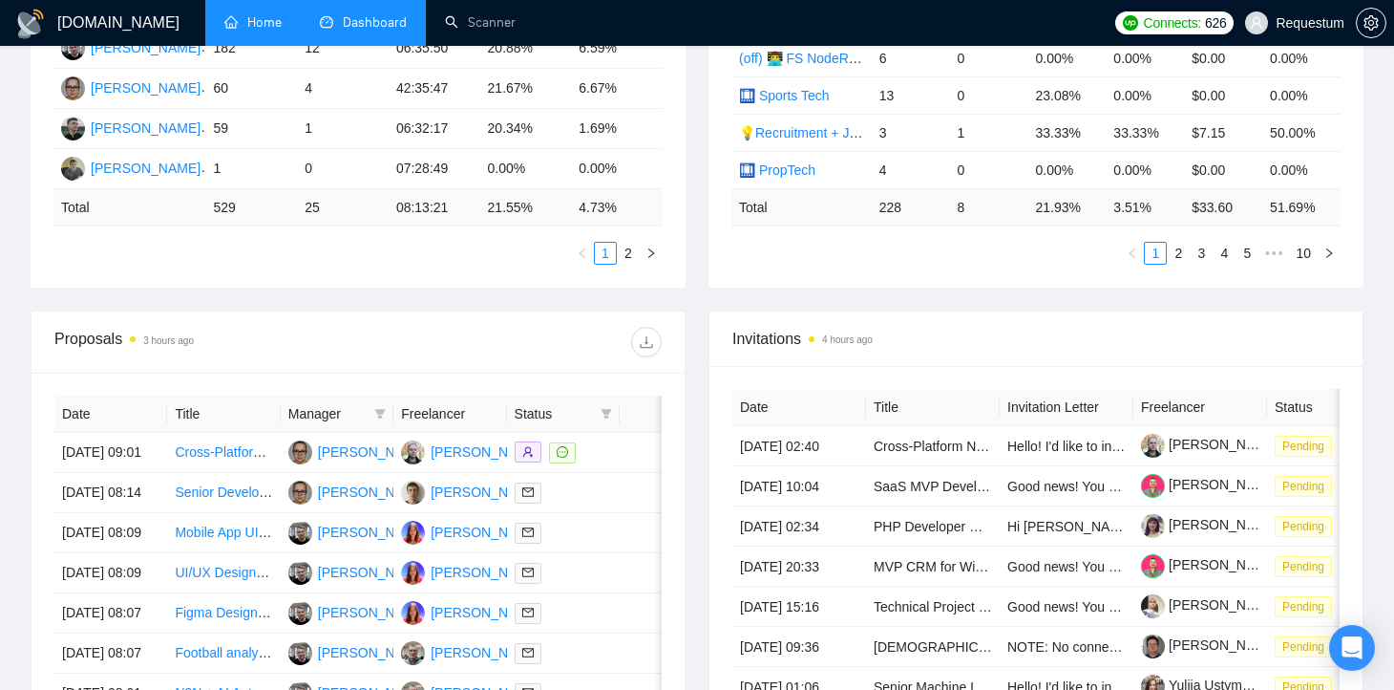
scroll to position [480, 0]
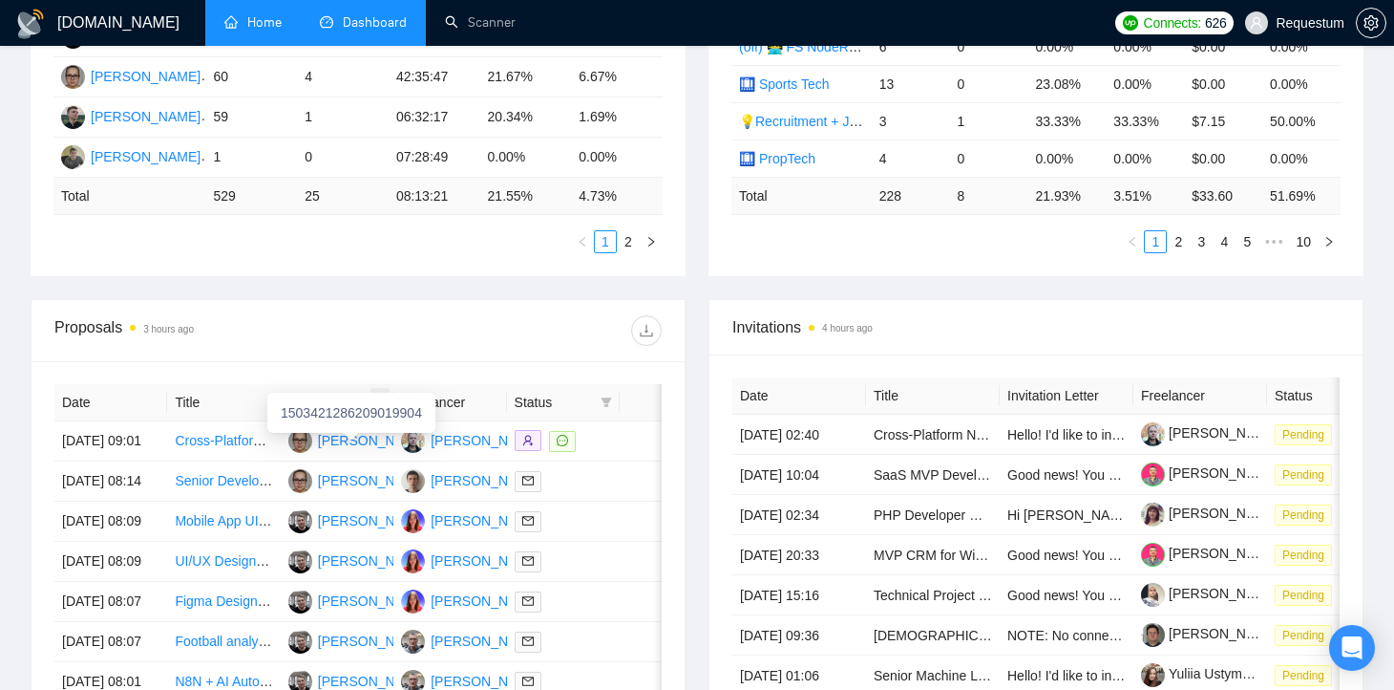
click at [380, 390] on span at bounding box center [380, 402] width 19 height 29
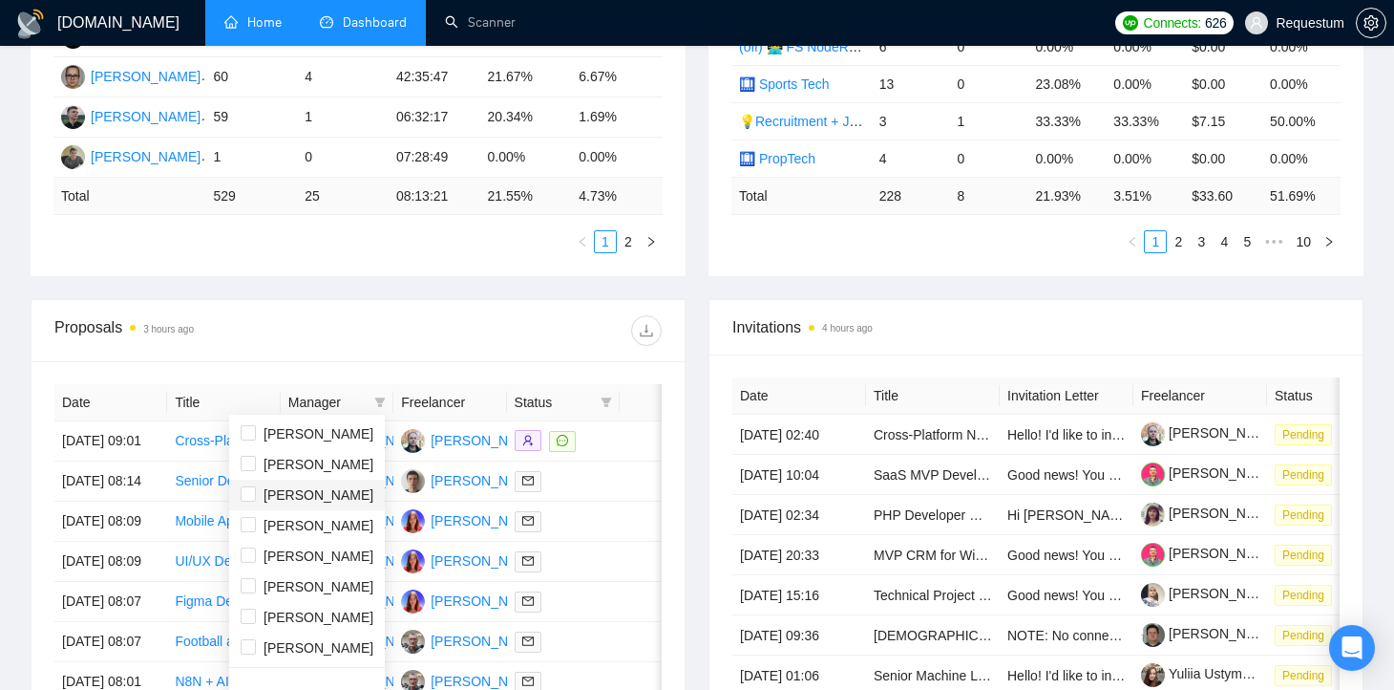
scroll to position [1, 0]
click at [248, 648] on input "checkbox" at bounding box center [248, 645] width 15 height 15
checkbox input "true"
click at [336, 344] on div "Proposals 3 hours ago" at bounding box center [357, 330] width 607 height 61
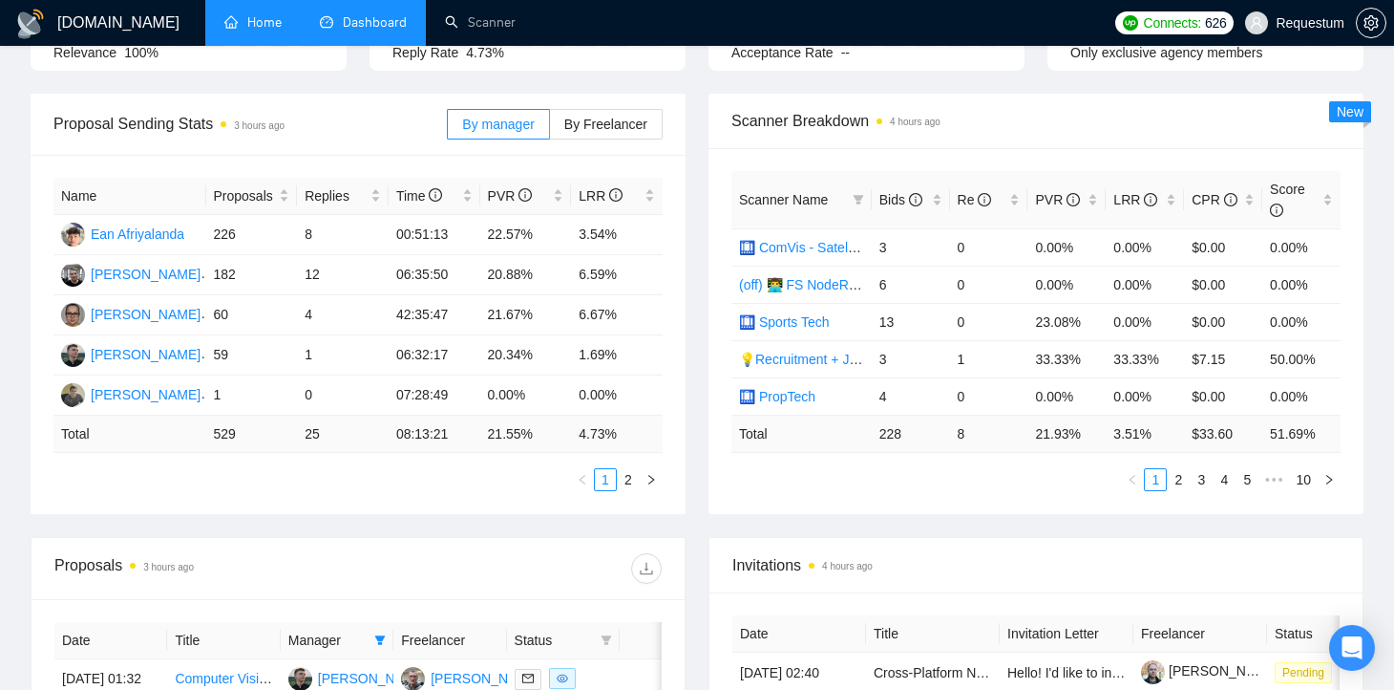
scroll to position [204, 0]
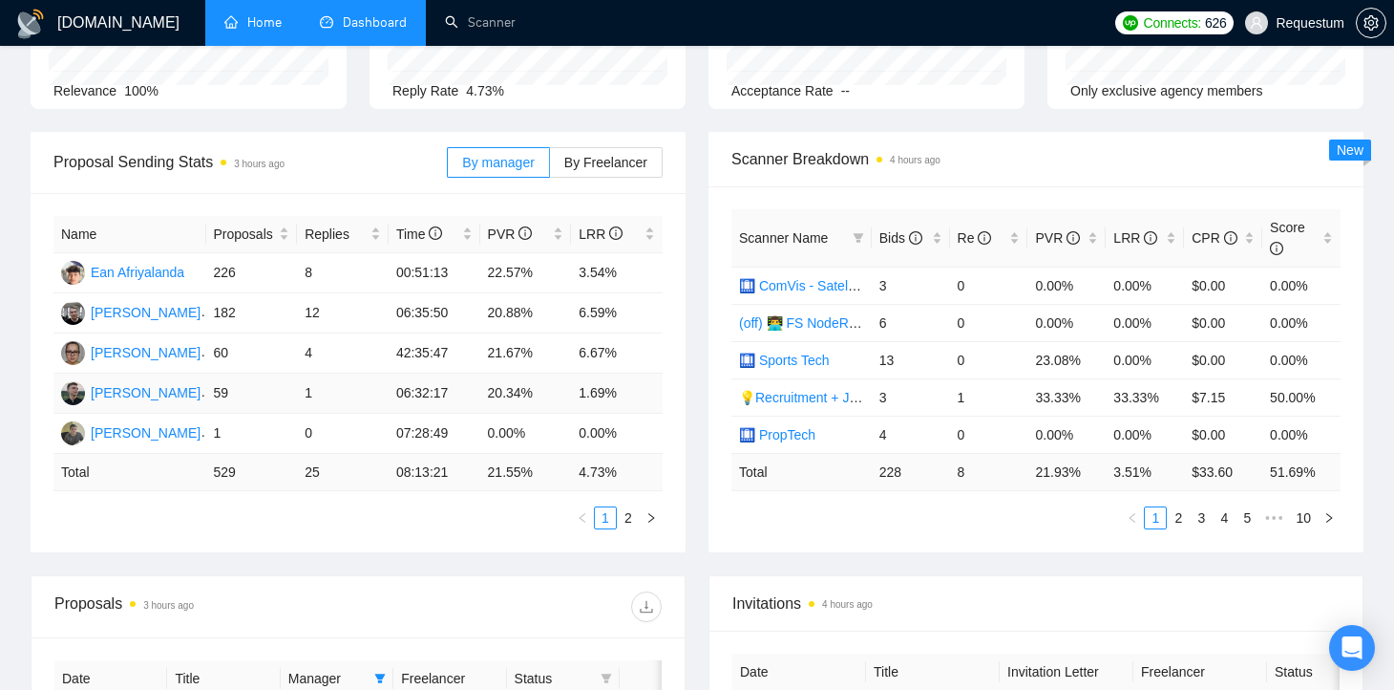
click at [505, 388] on td "20.34%" at bounding box center [526, 393] width 92 height 40
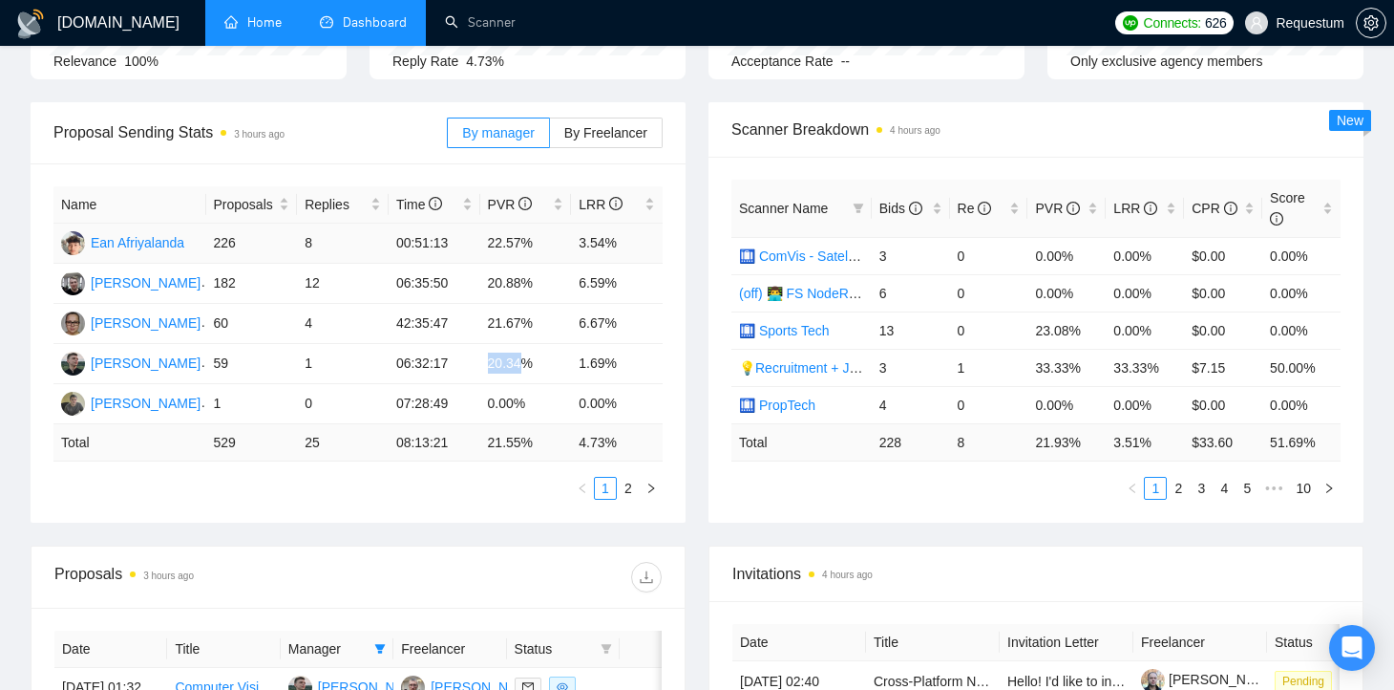
scroll to position [226, 0]
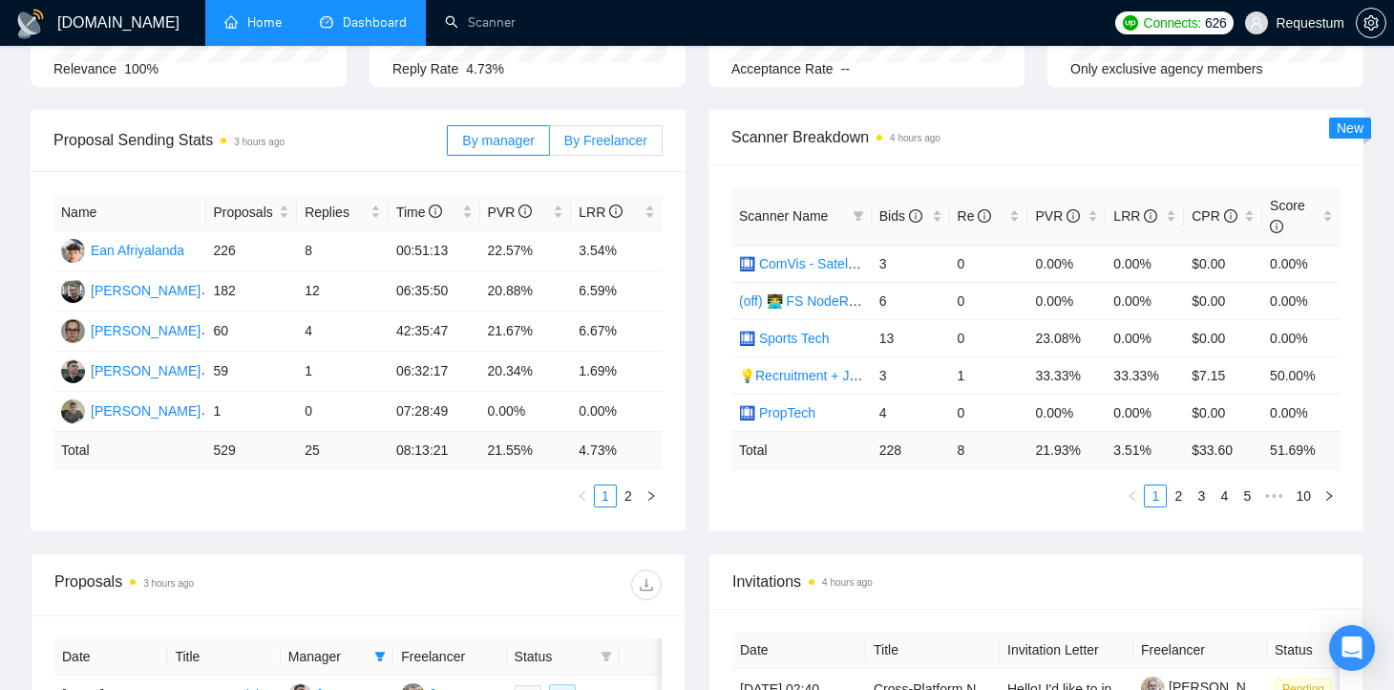
click at [589, 141] on span "By Freelancer" at bounding box center [605, 140] width 83 height 15
click at [550, 145] on input "By Freelancer" at bounding box center [550, 145] width 0 height 0
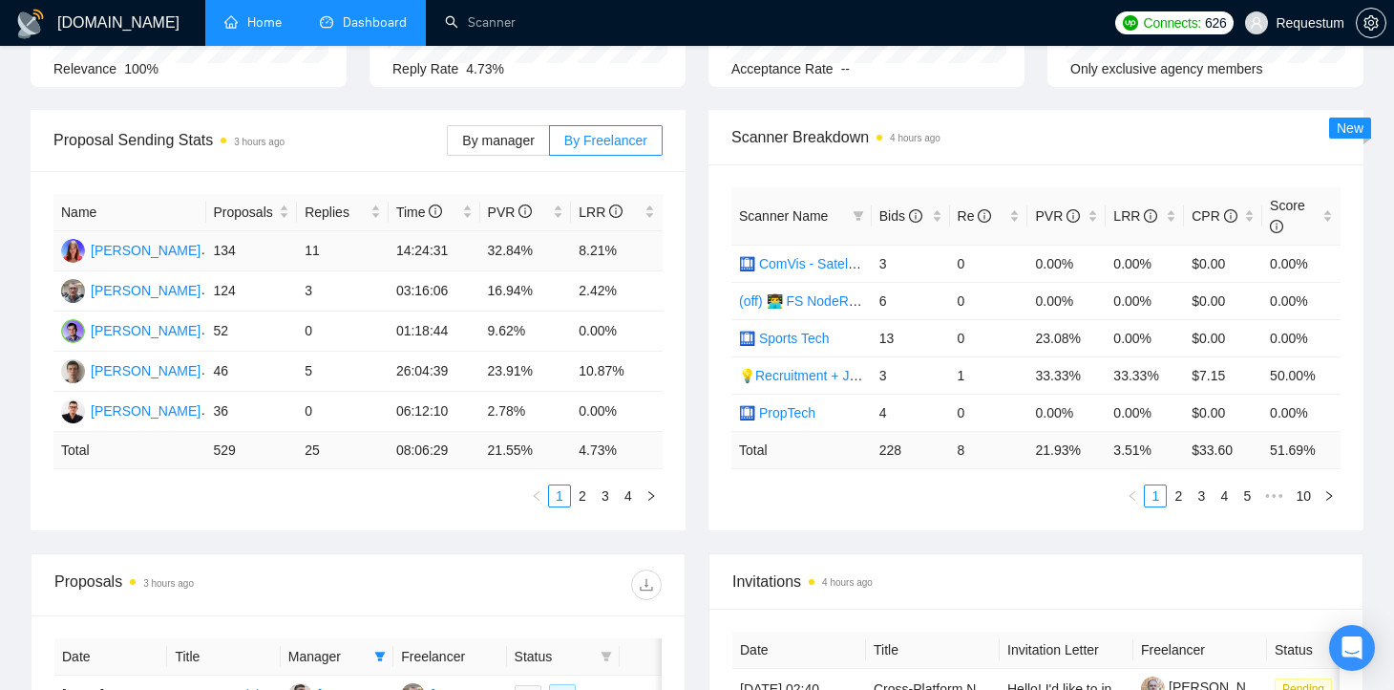
click at [503, 250] on td "32.84%" at bounding box center [526, 251] width 92 height 40
click at [508, 282] on td "16.94%" at bounding box center [526, 291] width 92 height 40
click at [511, 328] on td "9.62%" at bounding box center [526, 331] width 92 height 40
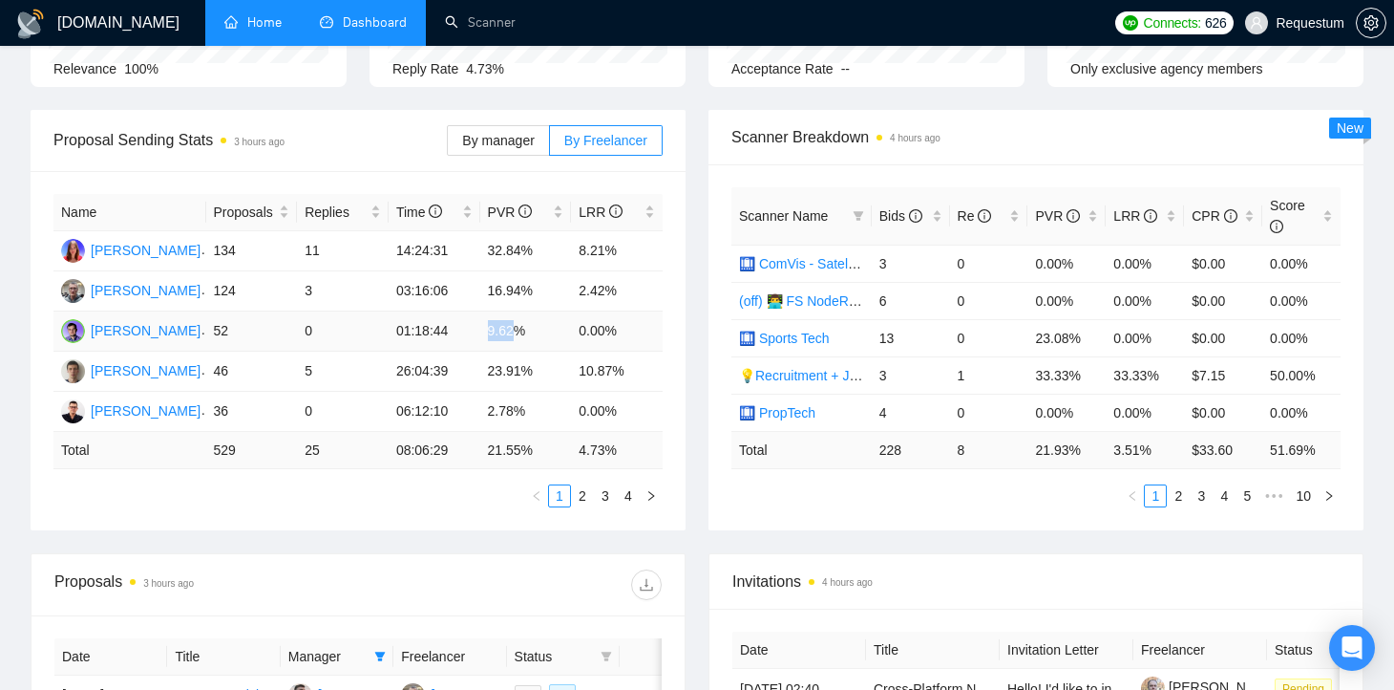
click at [511, 328] on td "9.62%" at bounding box center [526, 331] width 92 height 40
click at [517, 365] on td "23.91%" at bounding box center [526, 371] width 92 height 40
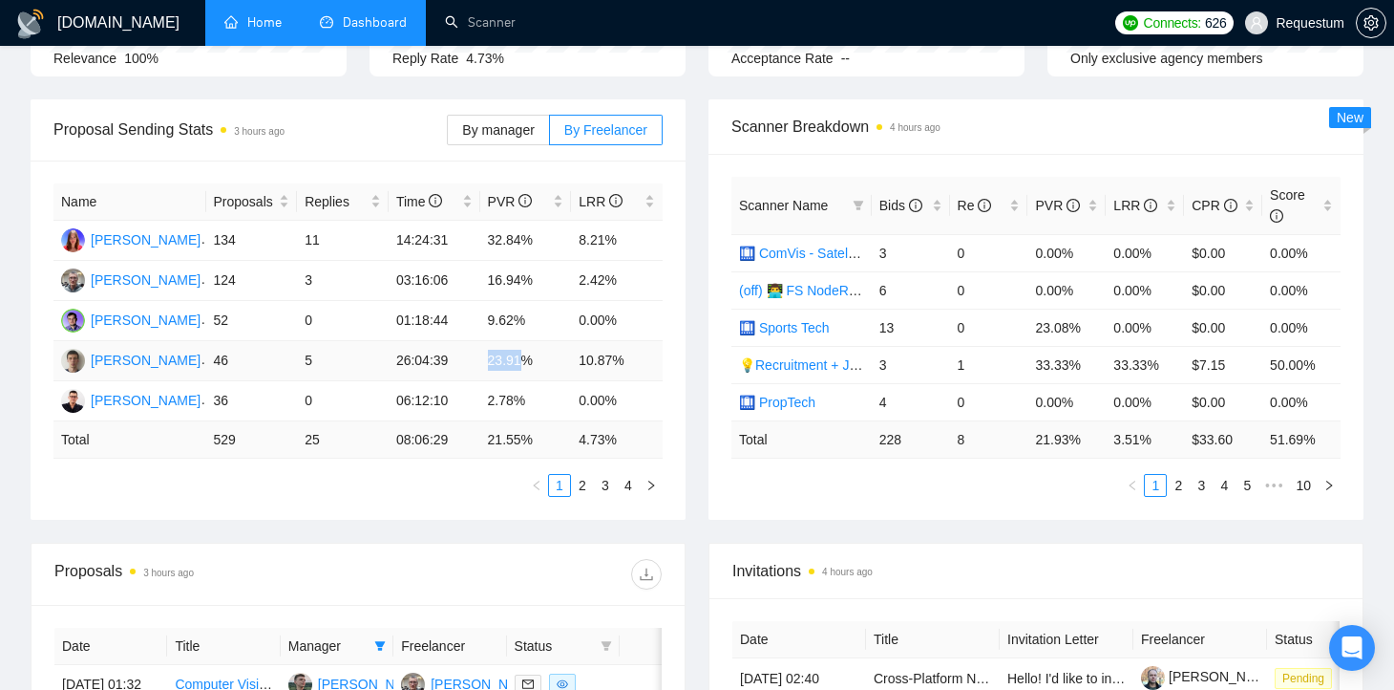
scroll to position [239, 0]
click at [583, 483] on link "2" at bounding box center [582, 483] width 21 height 21
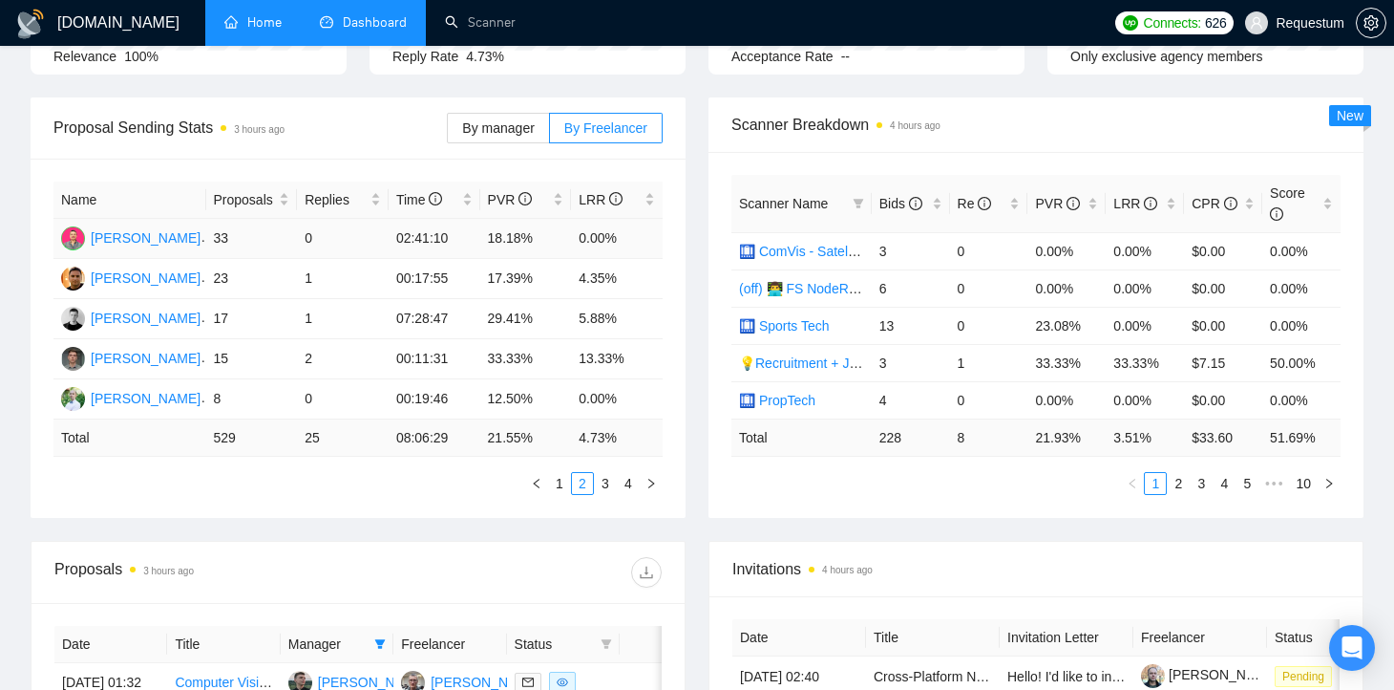
click at [497, 239] on td "18.18%" at bounding box center [526, 239] width 92 height 40
click at [520, 315] on td "29.41%" at bounding box center [526, 319] width 92 height 40
click at [505, 309] on td "29.41%" at bounding box center [526, 319] width 92 height 40
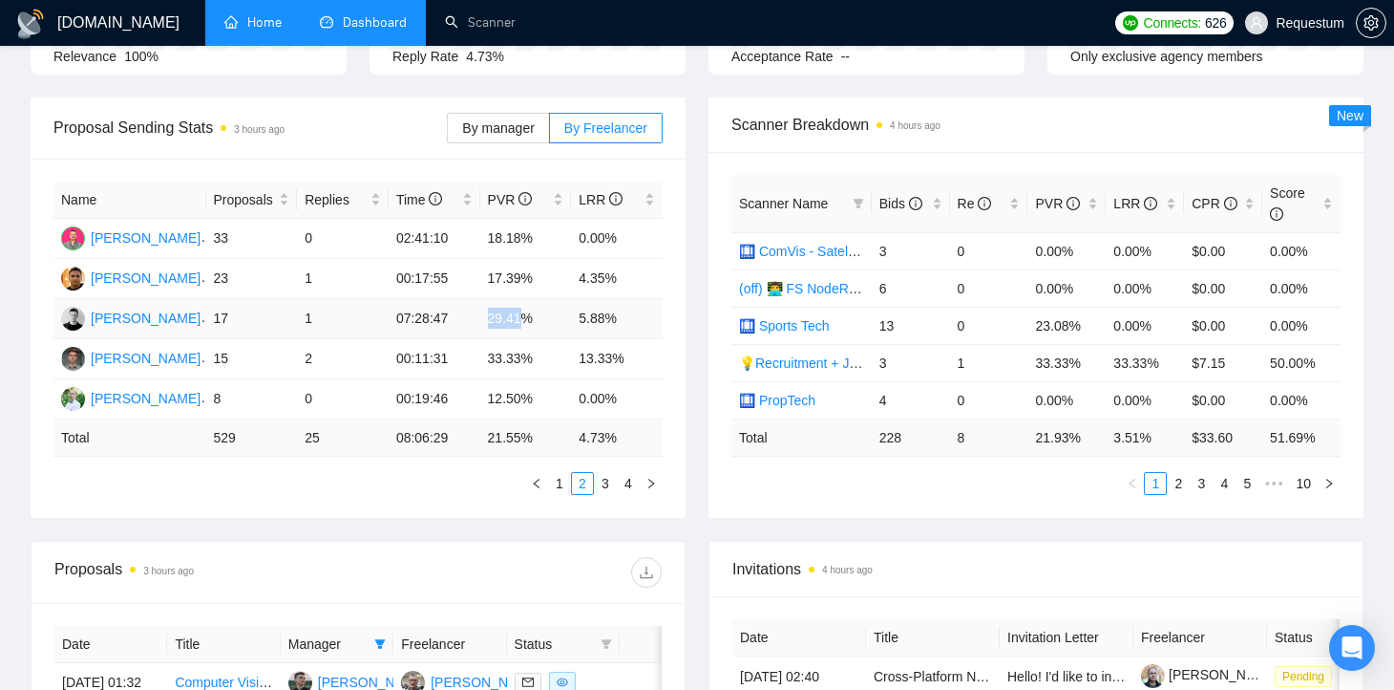
click at [505, 309] on td "29.41%" at bounding box center [526, 319] width 92 height 40
click at [513, 366] on td "33.33%" at bounding box center [526, 359] width 92 height 40
click at [606, 481] on link "3" at bounding box center [605, 483] width 21 height 21
click at [618, 479] on link "4" at bounding box center [628, 483] width 21 height 21
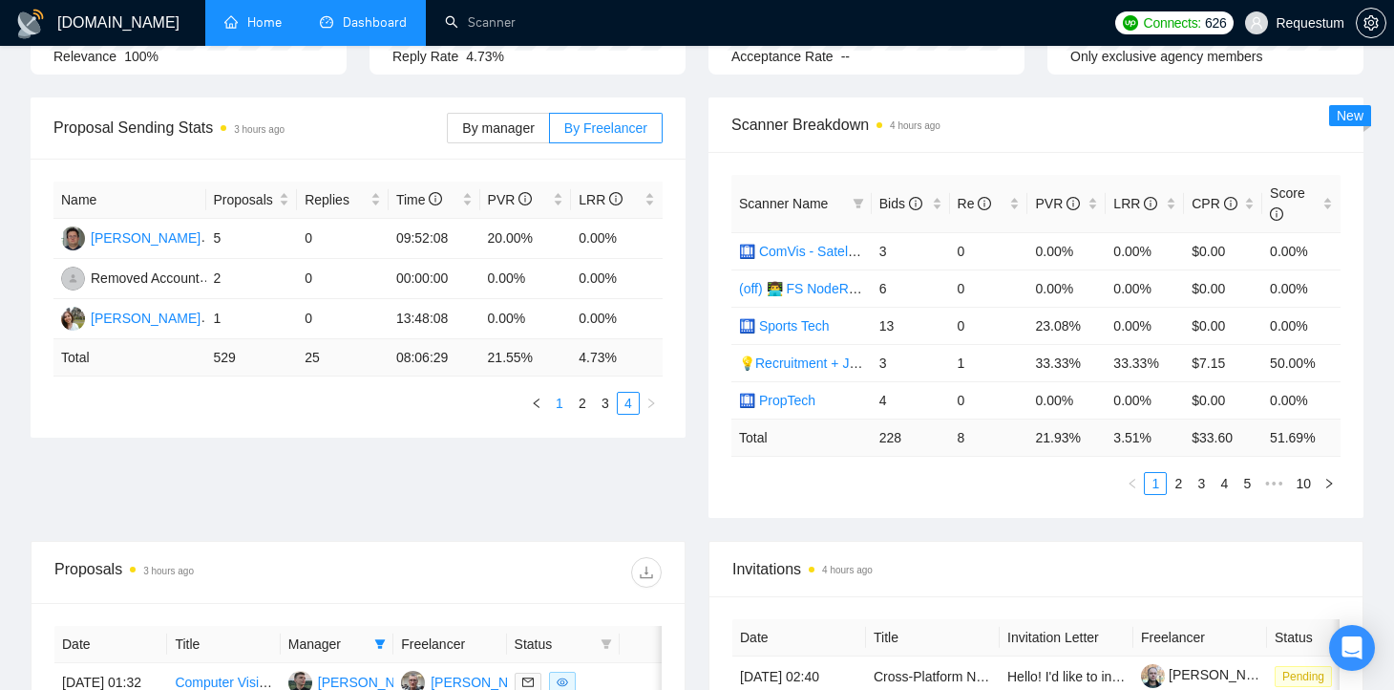
click at [559, 393] on link "1" at bounding box center [559, 403] width 21 height 21
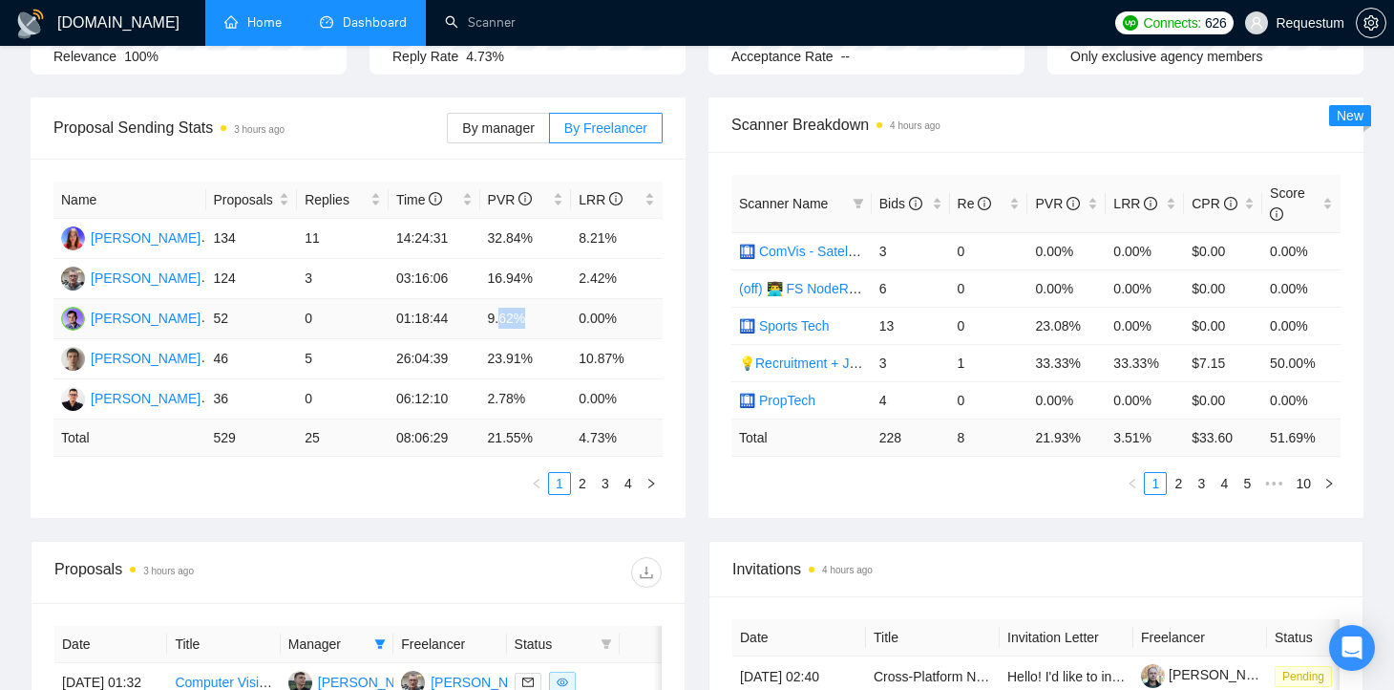
drag, startPoint x: 499, startPoint y: 314, endPoint x: 526, endPoint y: 316, distance: 27.8
click at [526, 316] on td "9.62%" at bounding box center [526, 319] width 92 height 40
click at [580, 475] on link "2" at bounding box center [582, 483] width 21 height 21
drag, startPoint x: 490, startPoint y: 357, endPoint x: 523, endPoint y: 355, distance: 33.5
click at [523, 356] on td "33.33%" at bounding box center [526, 359] width 92 height 40
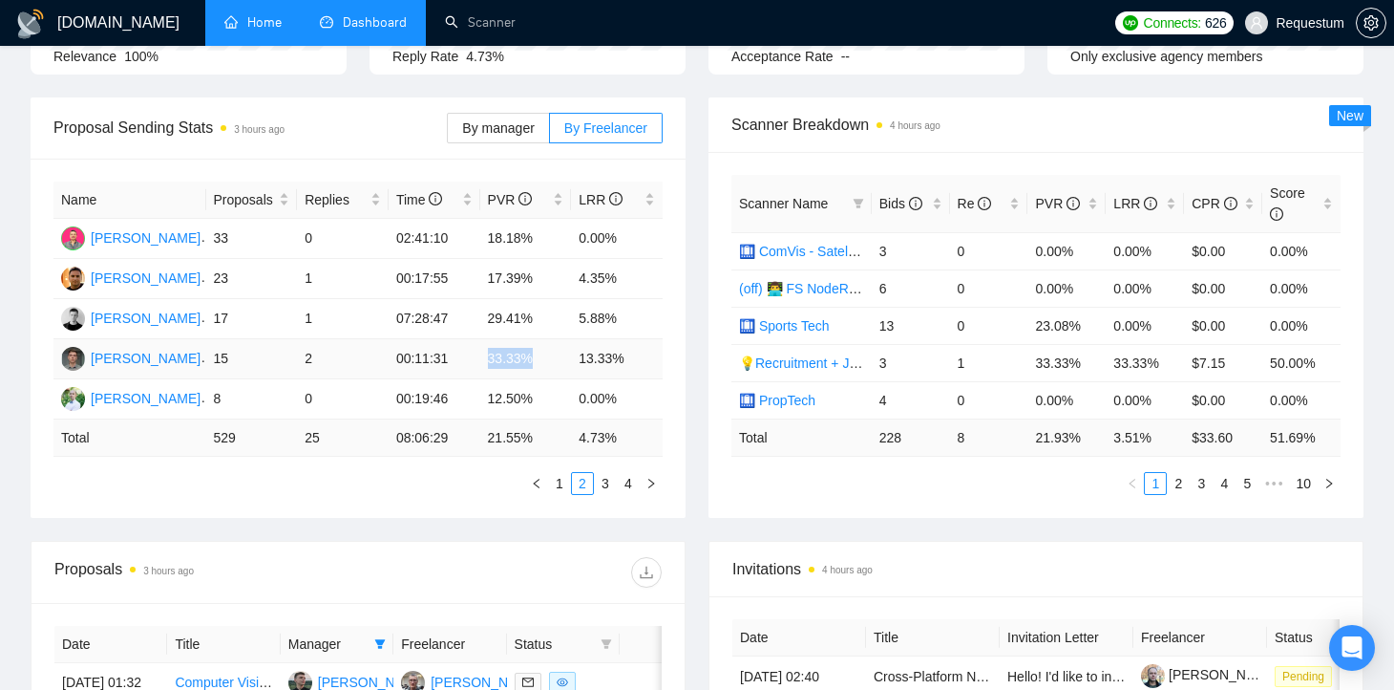
drag, startPoint x: 538, startPoint y: 352, endPoint x: 486, endPoint y: 352, distance: 51.6
click at [486, 352] on td "33.33%" at bounding box center [526, 359] width 92 height 40
click at [530, 310] on td "29.41%" at bounding box center [526, 319] width 92 height 40
drag, startPoint x: 491, startPoint y: 313, endPoint x: 564, endPoint y: 308, distance: 72.8
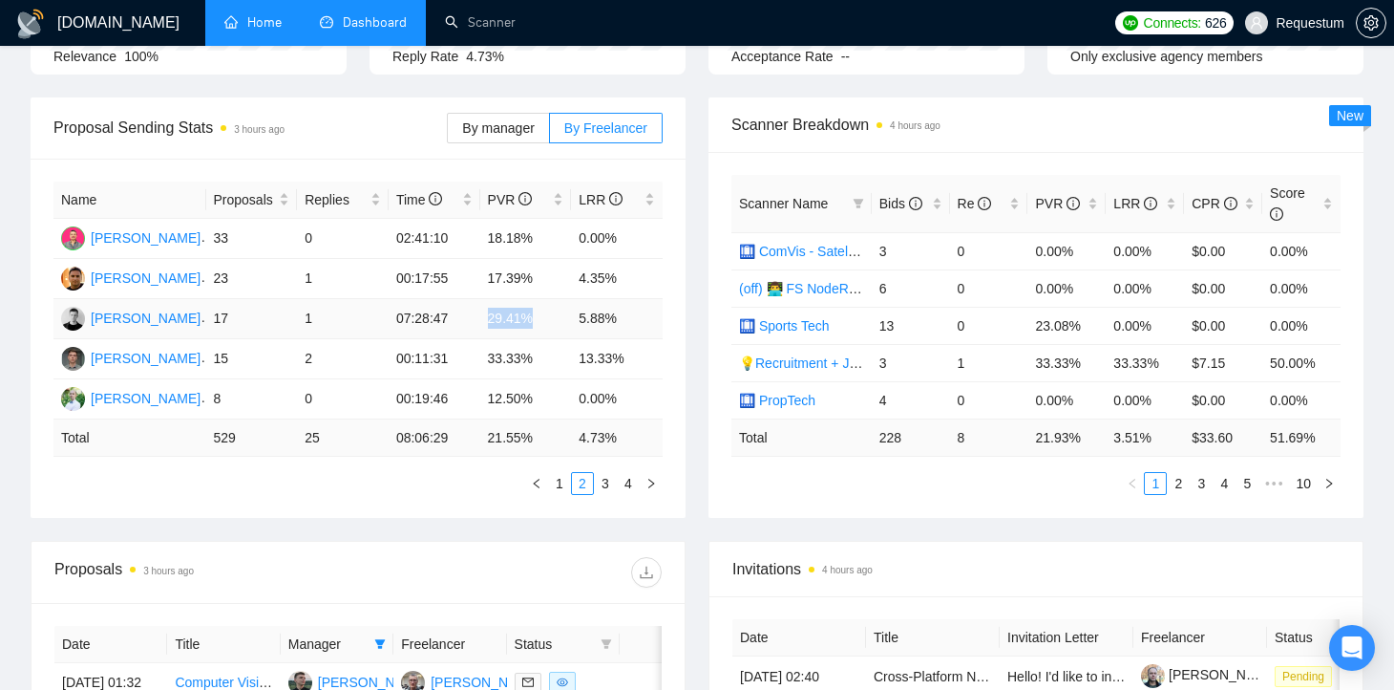
click at [564, 310] on td "29.41%" at bounding box center [526, 319] width 92 height 40
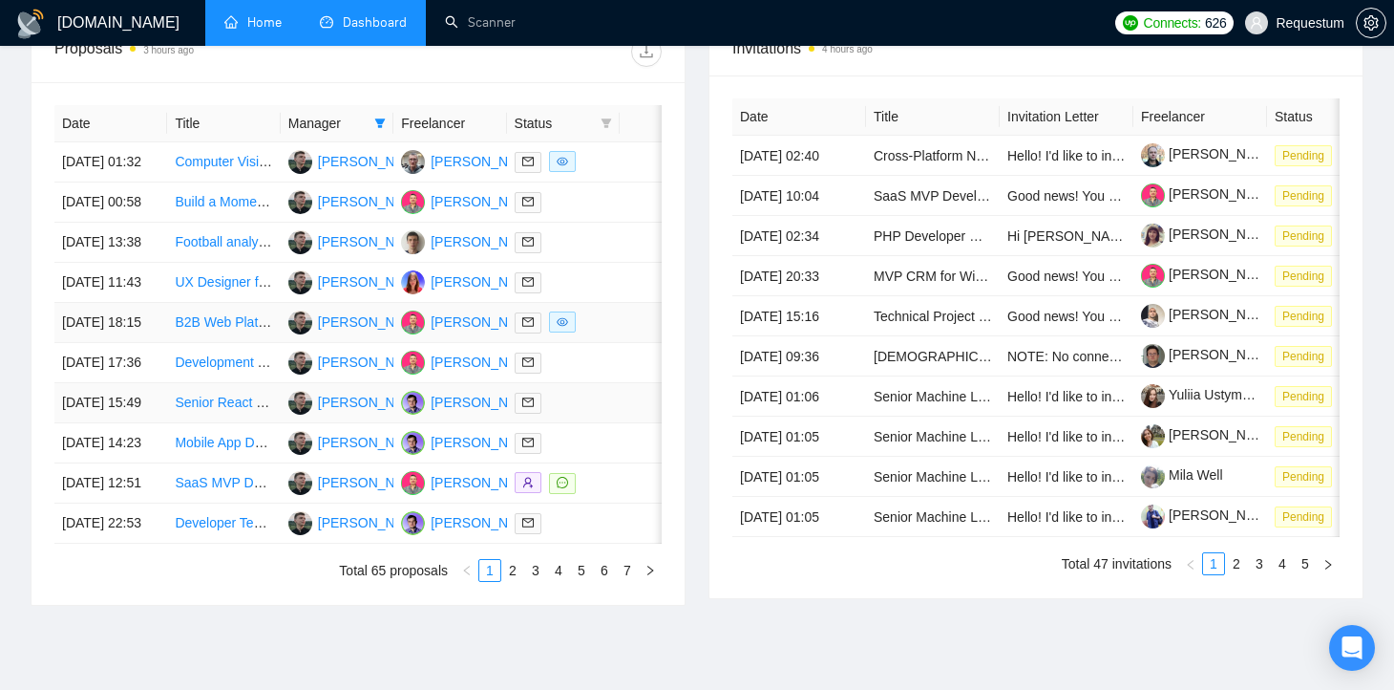
scroll to position [774, 0]
